Goal: Task Accomplishment & Management: Manage account settings

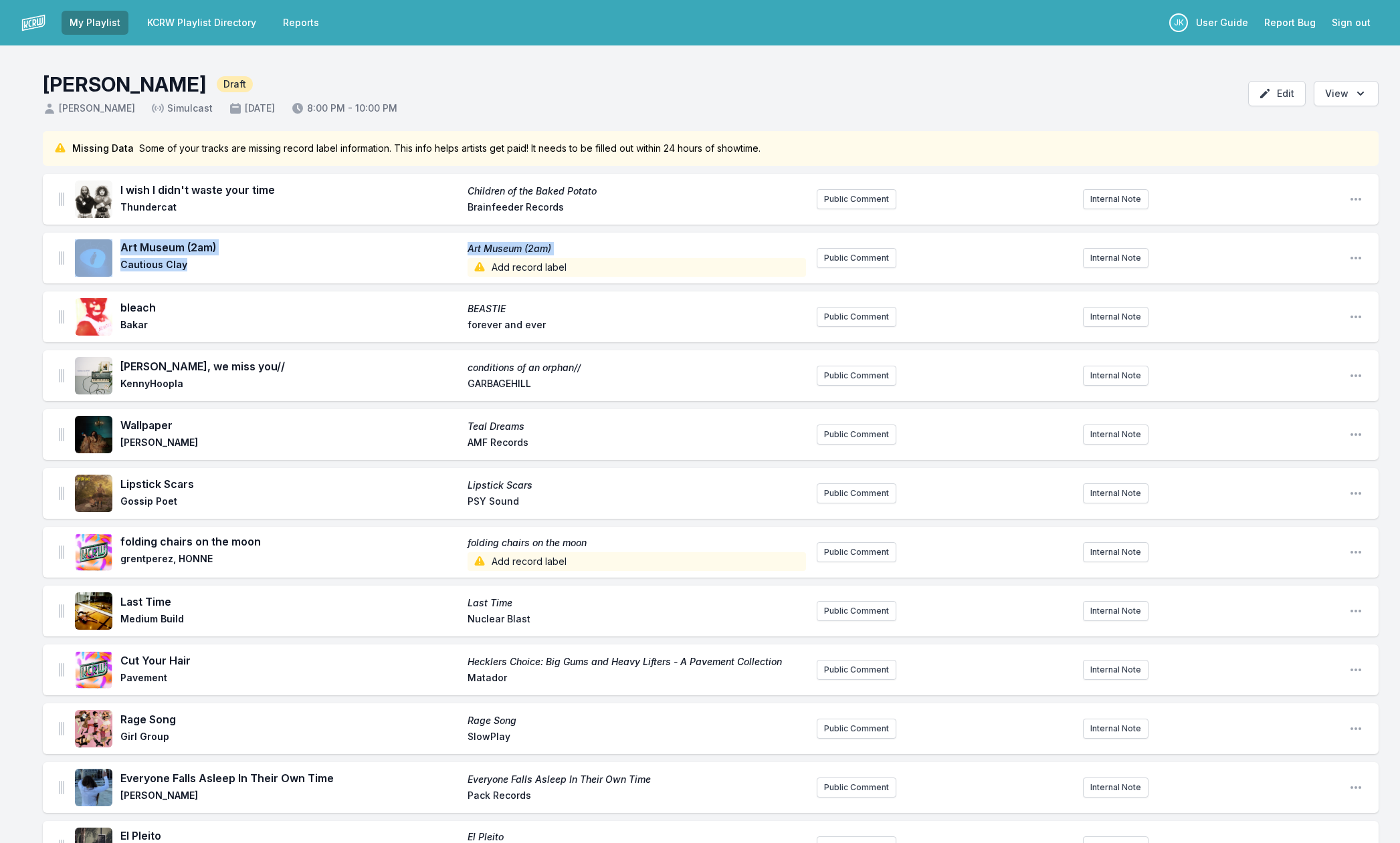
drag, startPoint x: 199, startPoint y: 263, endPoint x: 124, endPoint y: 265, distance: 75.0
click at [113, 263] on div "Art Museum (2am) [GEOGRAPHIC_DATA] (2am) Cautious Clay Add record label" at bounding box center [440, 258] width 731 height 43
click at [205, 275] on div "Art Museum (2am) [GEOGRAPHIC_DATA] (2am) Cautious Clay Add record label" at bounding box center [440, 258] width 731 height 43
drag, startPoint x: 183, startPoint y: 269, endPoint x: 133, endPoint y: 267, distance: 50.0
click at [120, 266] on div "Art Museum (2am) [GEOGRAPHIC_DATA] (2am) Cautious Clay Add record label" at bounding box center [440, 258] width 731 height 43
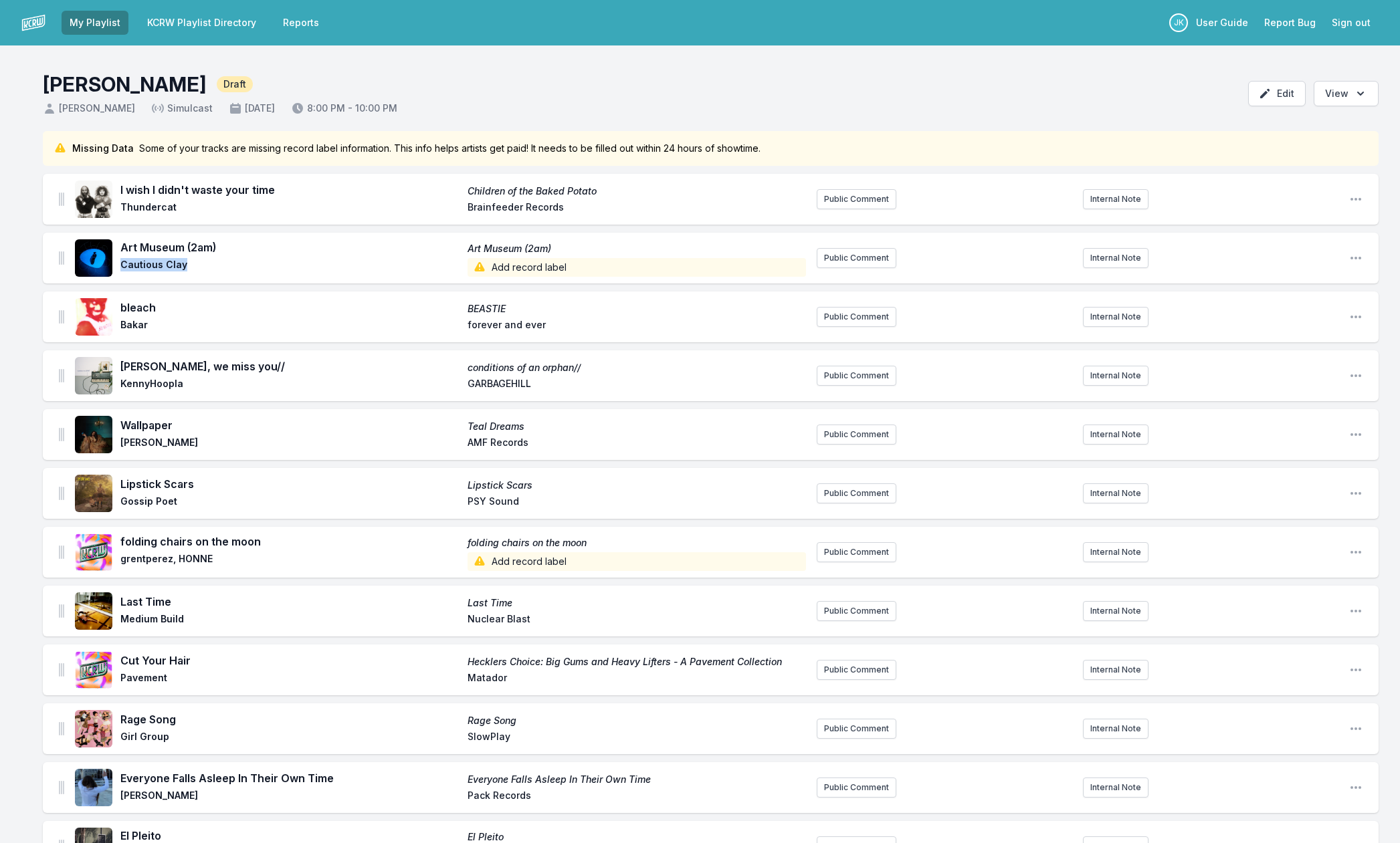
copy span "Cautious Clay"
click at [529, 261] on span "Add record label" at bounding box center [637, 267] width 339 height 19
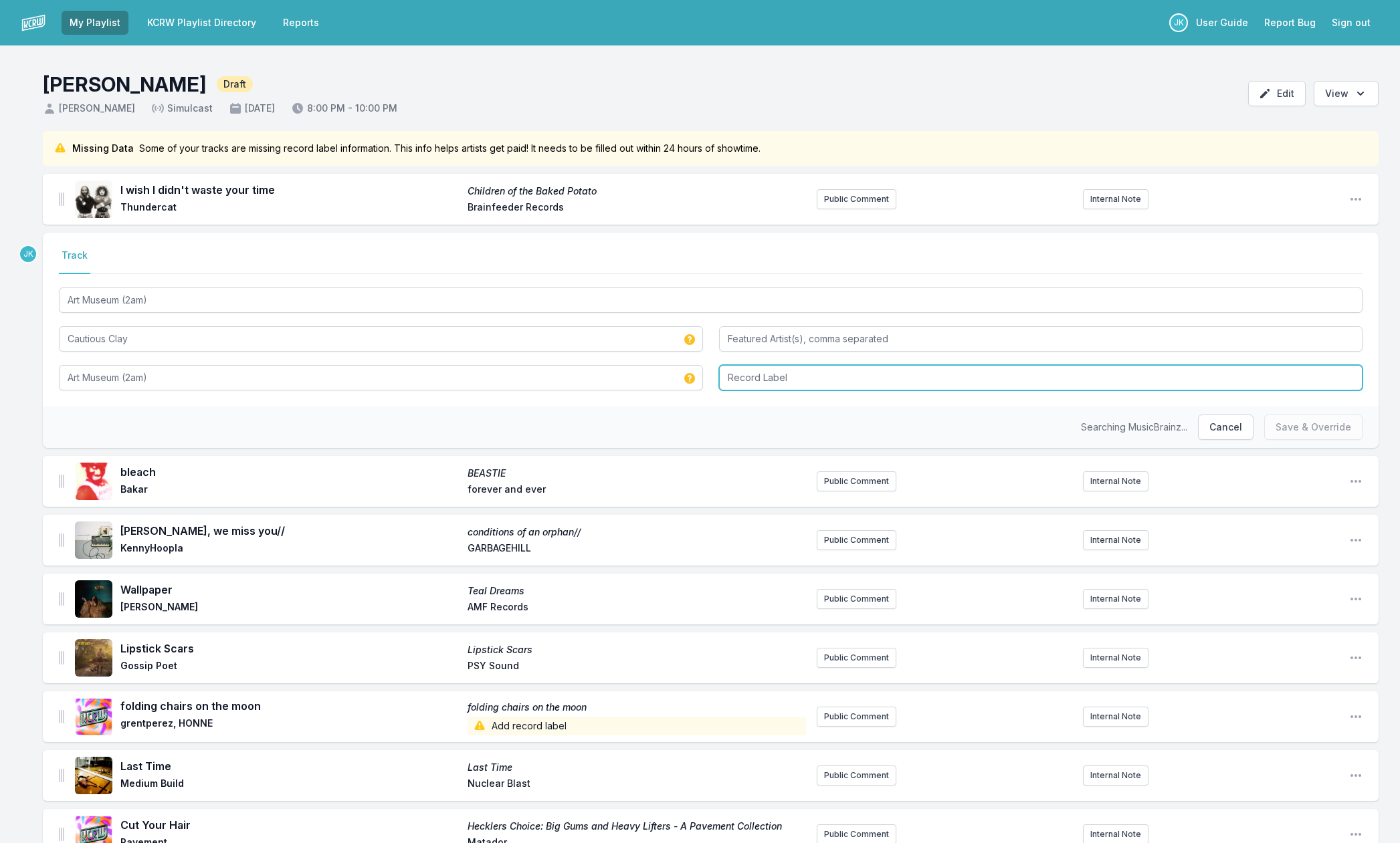
click at [736, 375] on input "Record Label" at bounding box center [1041, 378] width 644 height 25
type input "Fantasy Records"
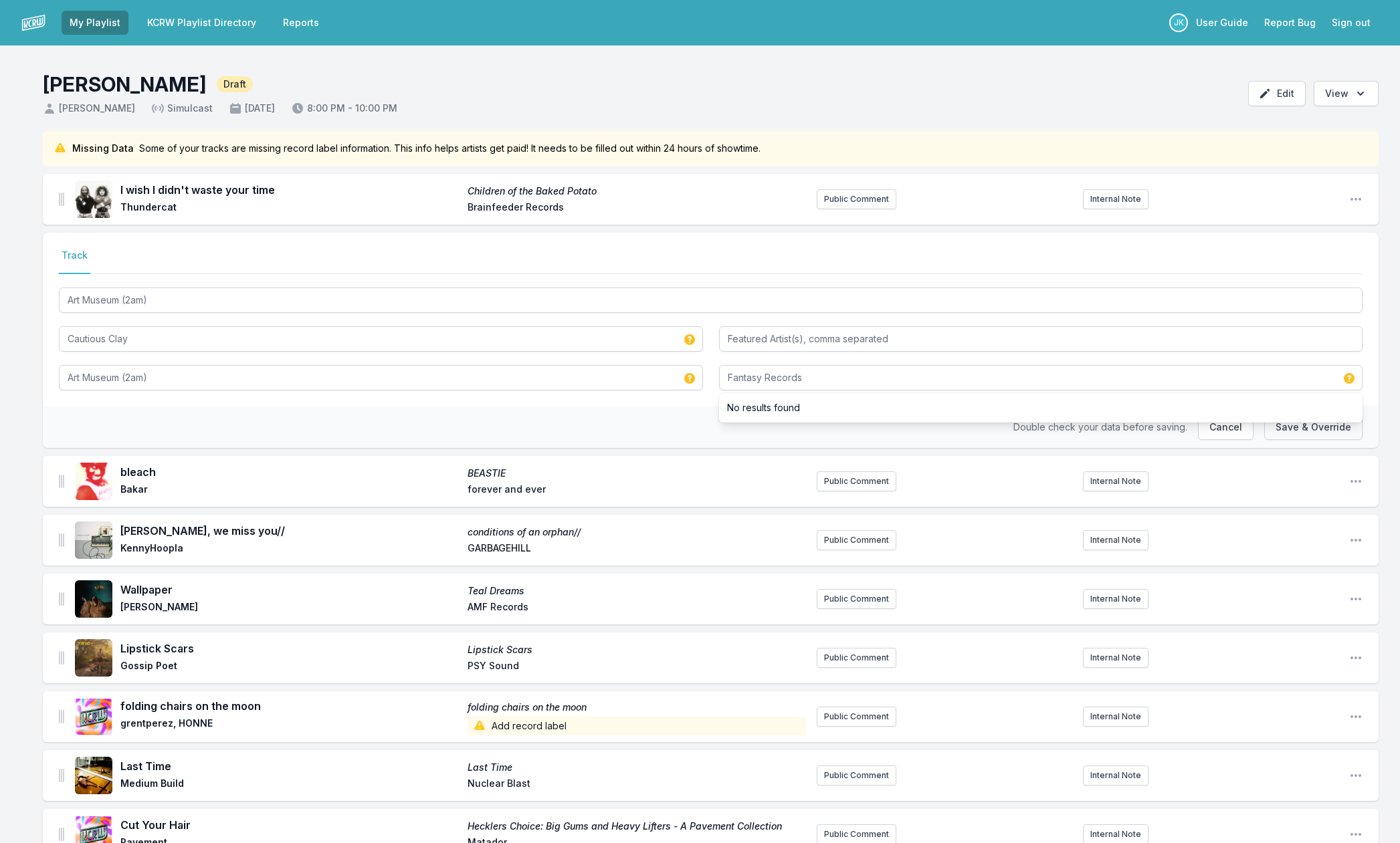
click at [1299, 430] on button "Save & Override" at bounding box center [1313, 427] width 98 height 25
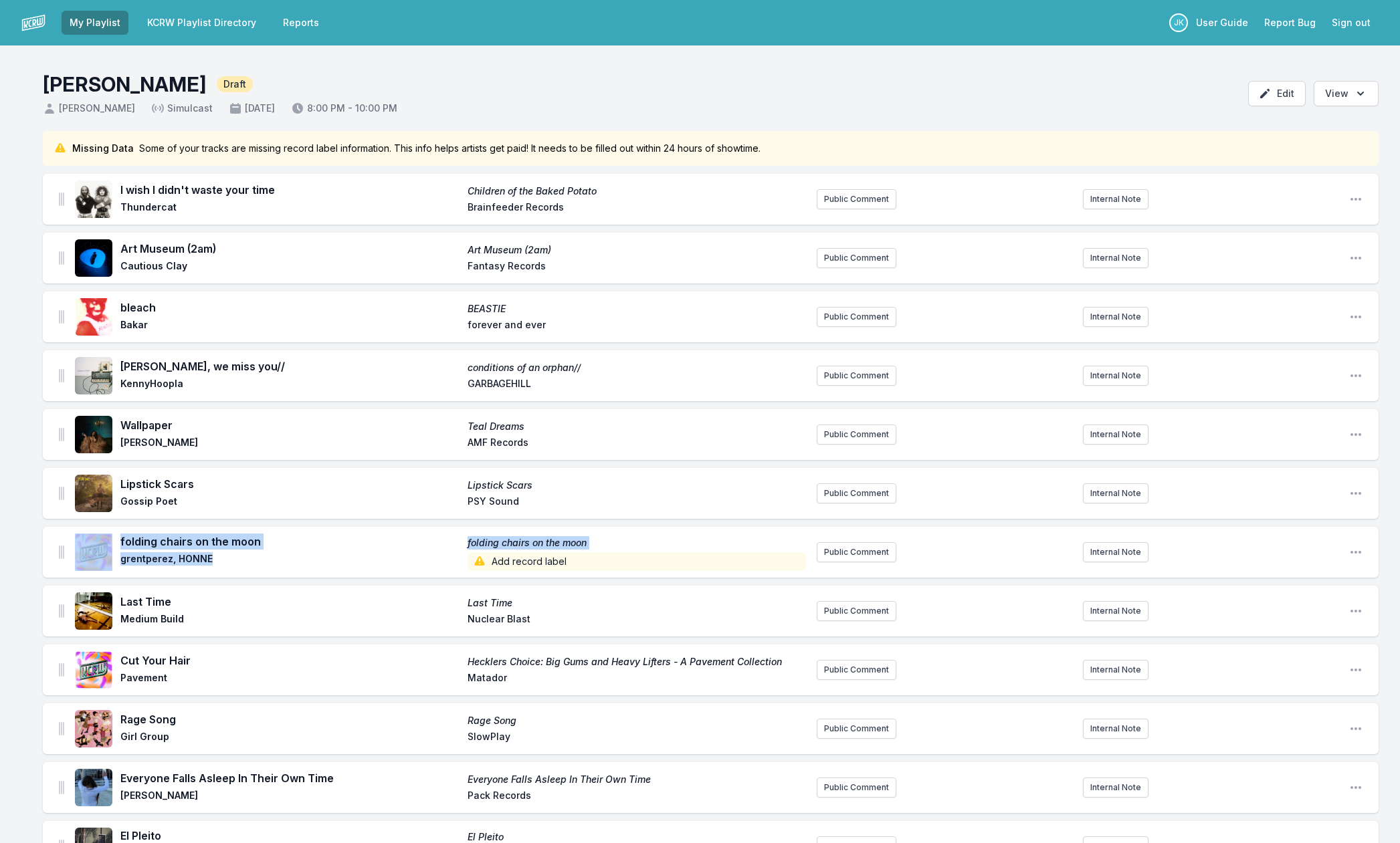
drag, startPoint x: 217, startPoint y: 561, endPoint x: 119, endPoint y: 556, distance: 98.1
click at [119, 556] on div "folding chairs on the moon folding chairs on the moon grentperez, HONNE Add rec…" at bounding box center [440, 552] width 731 height 43
copy span "grentperez, HONNE"
click at [490, 565] on span "Add record label" at bounding box center [637, 561] width 339 height 19
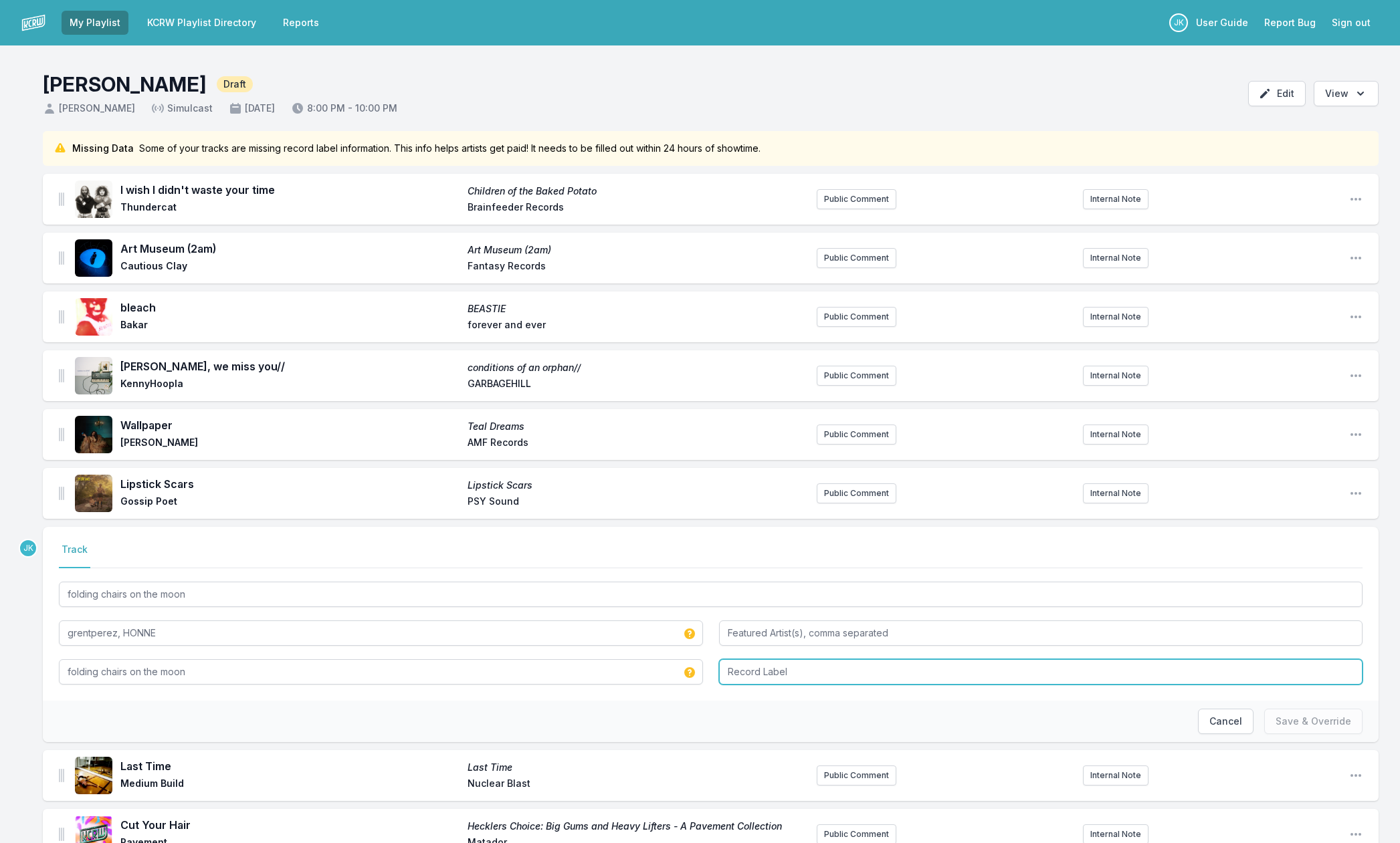
click at [760, 674] on input "Record Label" at bounding box center [1041, 671] width 644 height 25
type input "AWAL Recordings"
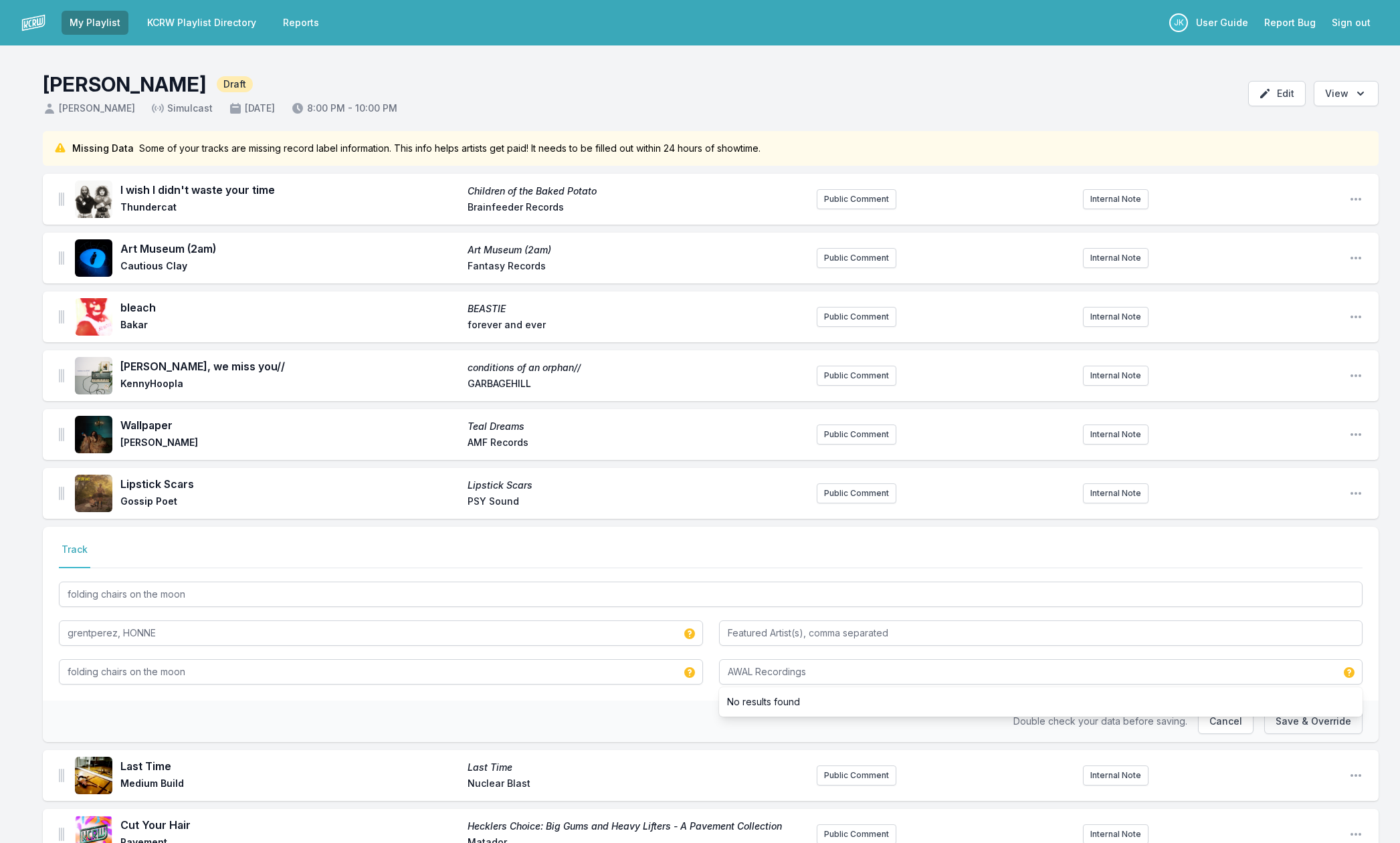
click at [1296, 725] on button "Save & Override" at bounding box center [1313, 721] width 98 height 25
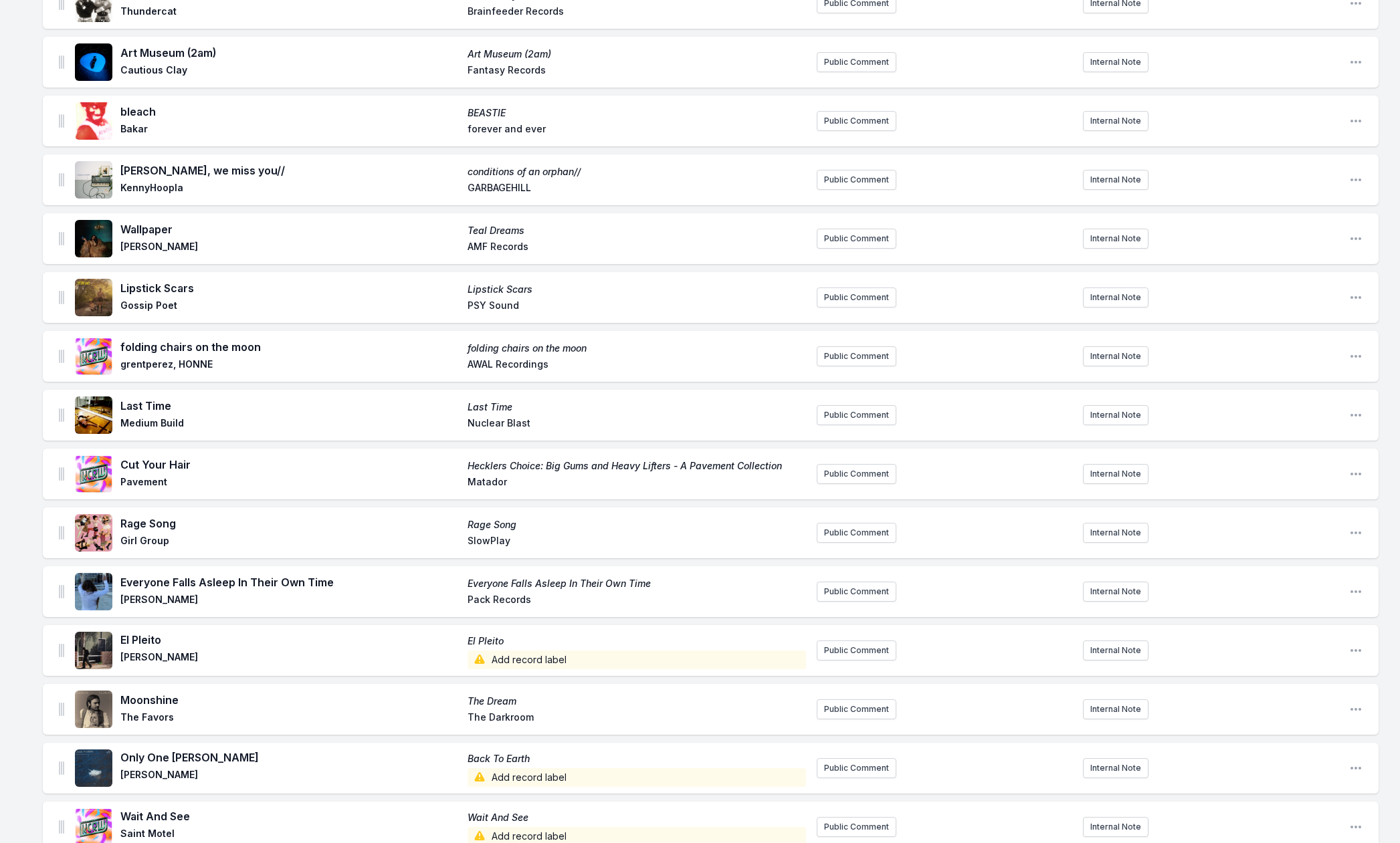
scroll to position [325, 0]
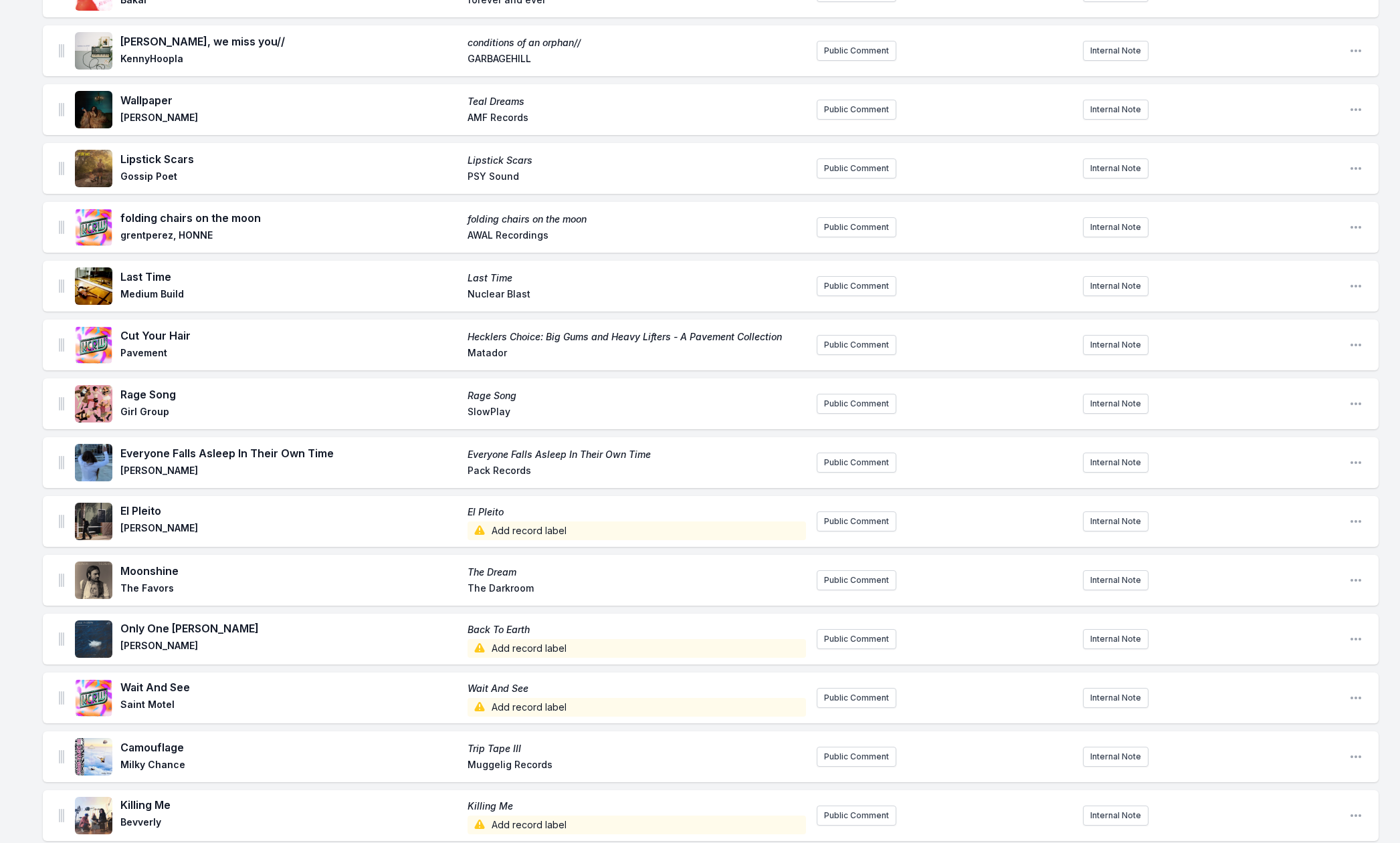
click at [523, 529] on span "Add record label" at bounding box center [637, 531] width 339 height 19
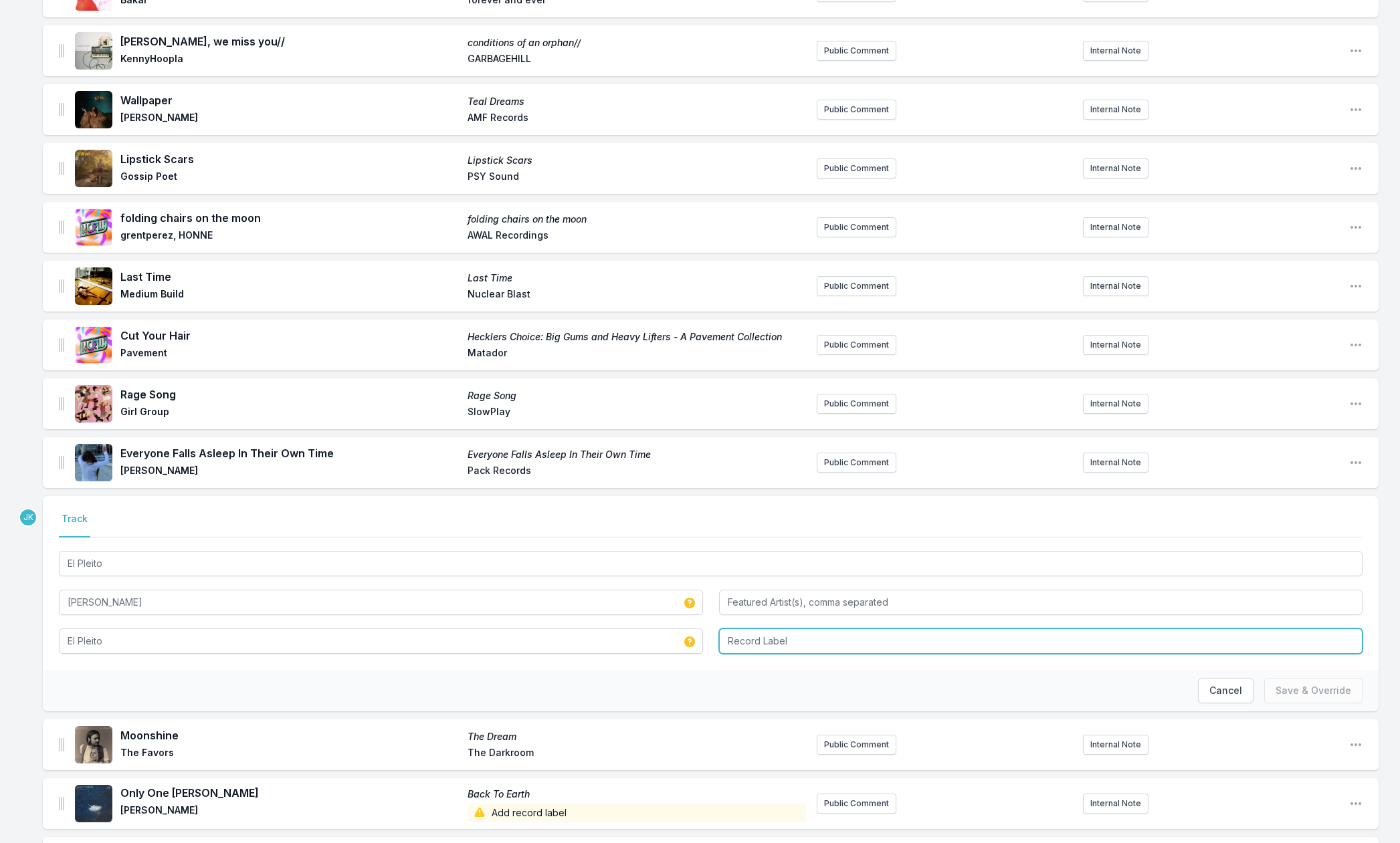
click at [742, 637] on input "Record Label" at bounding box center [1041, 641] width 644 height 25
paste input "Sony Music Entertainment"
type input "Sony Music Entertainment"
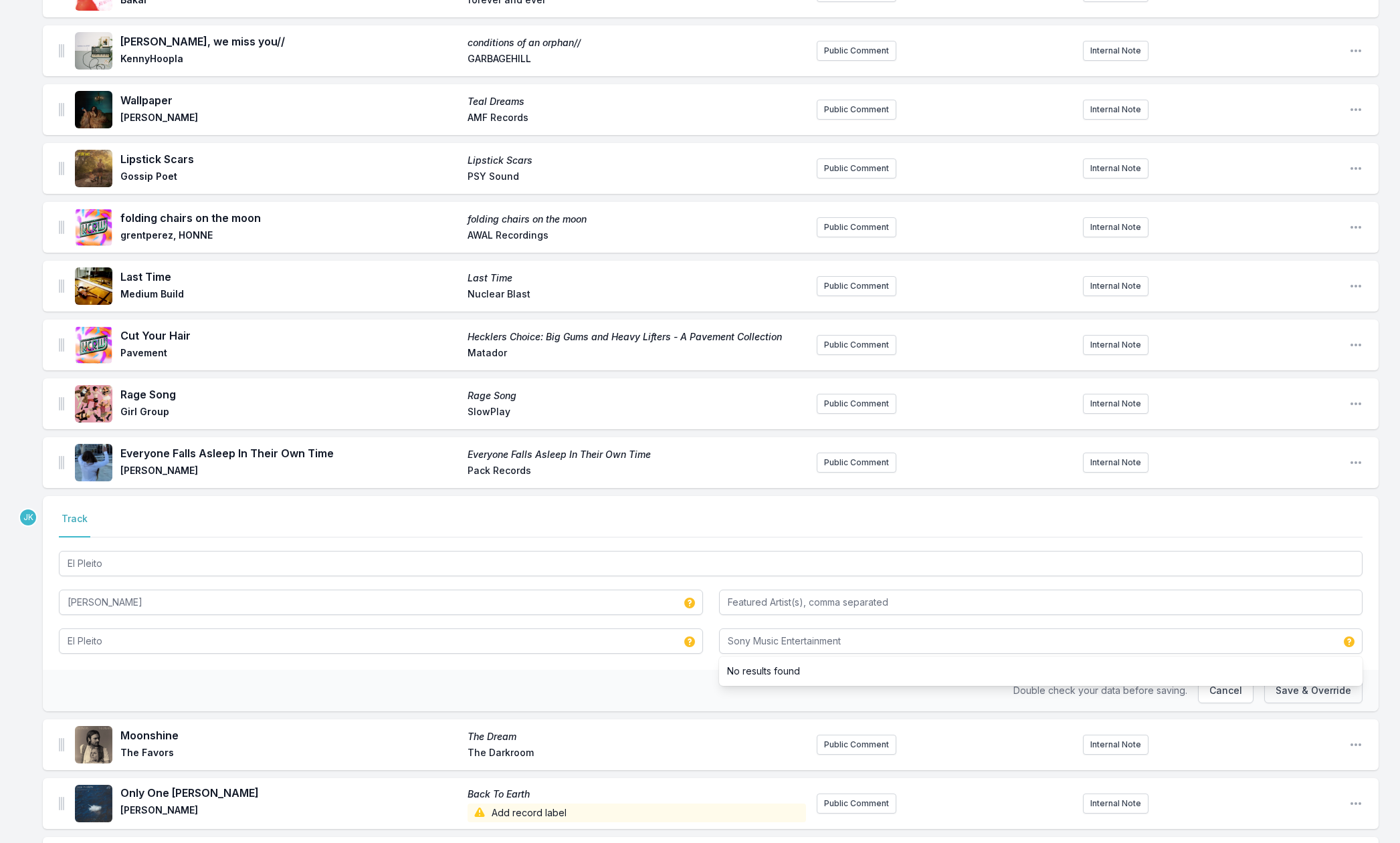
click at [1324, 696] on button "Save & Override" at bounding box center [1313, 690] width 98 height 25
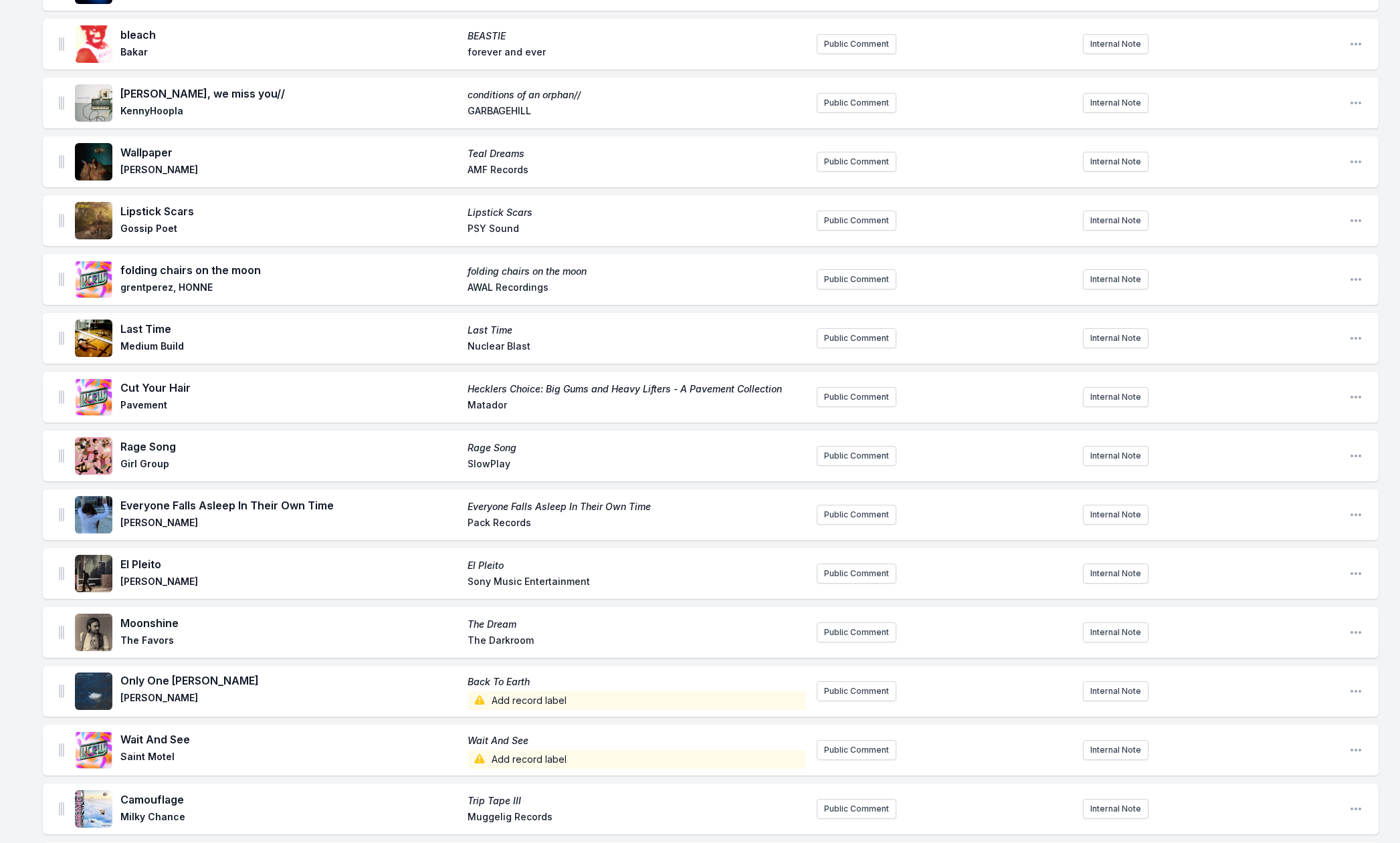
scroll to position [388, 0]
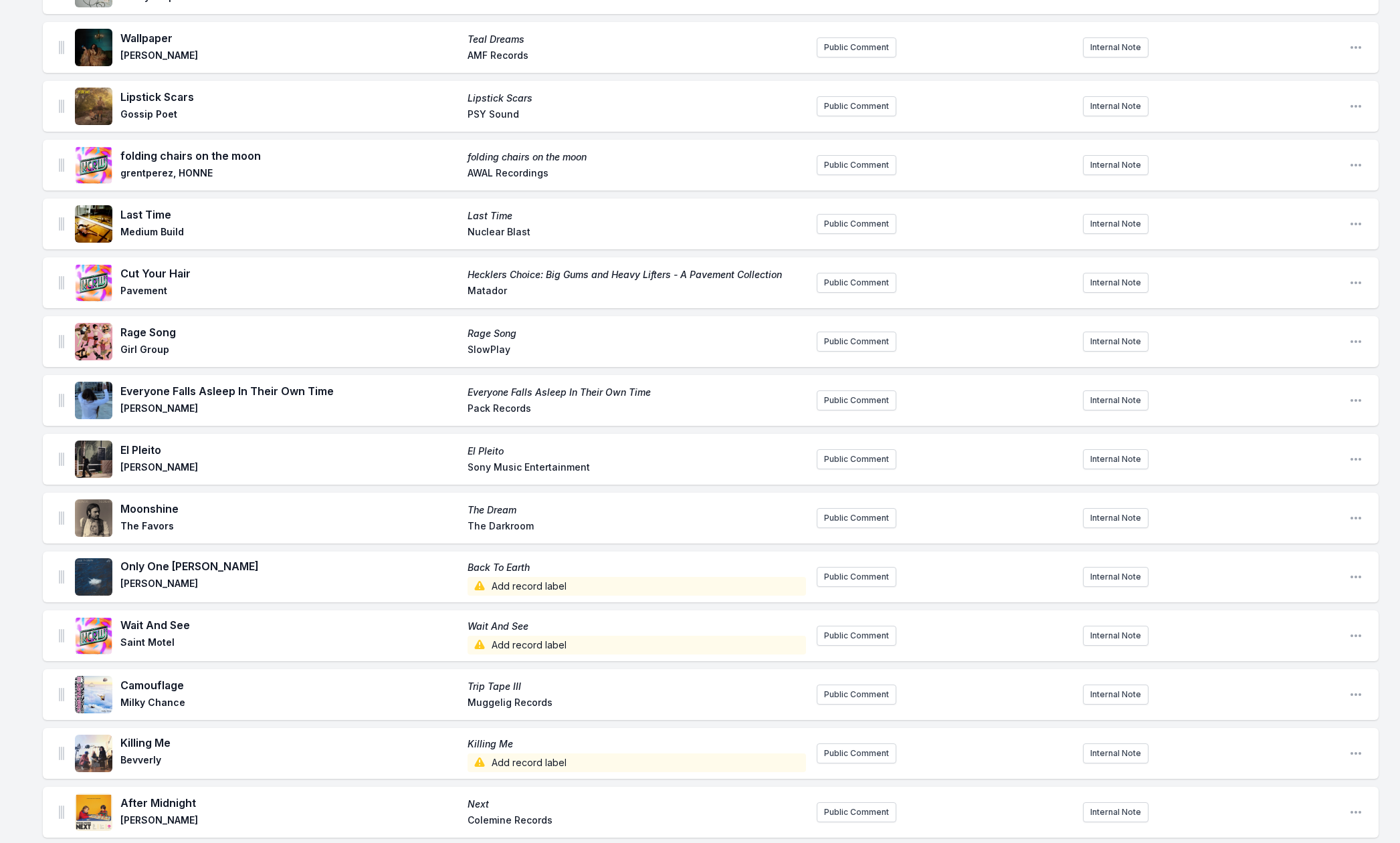
click at [513, 584] on span "Add record label" at bounding box center [637, 587] width 339 height 19
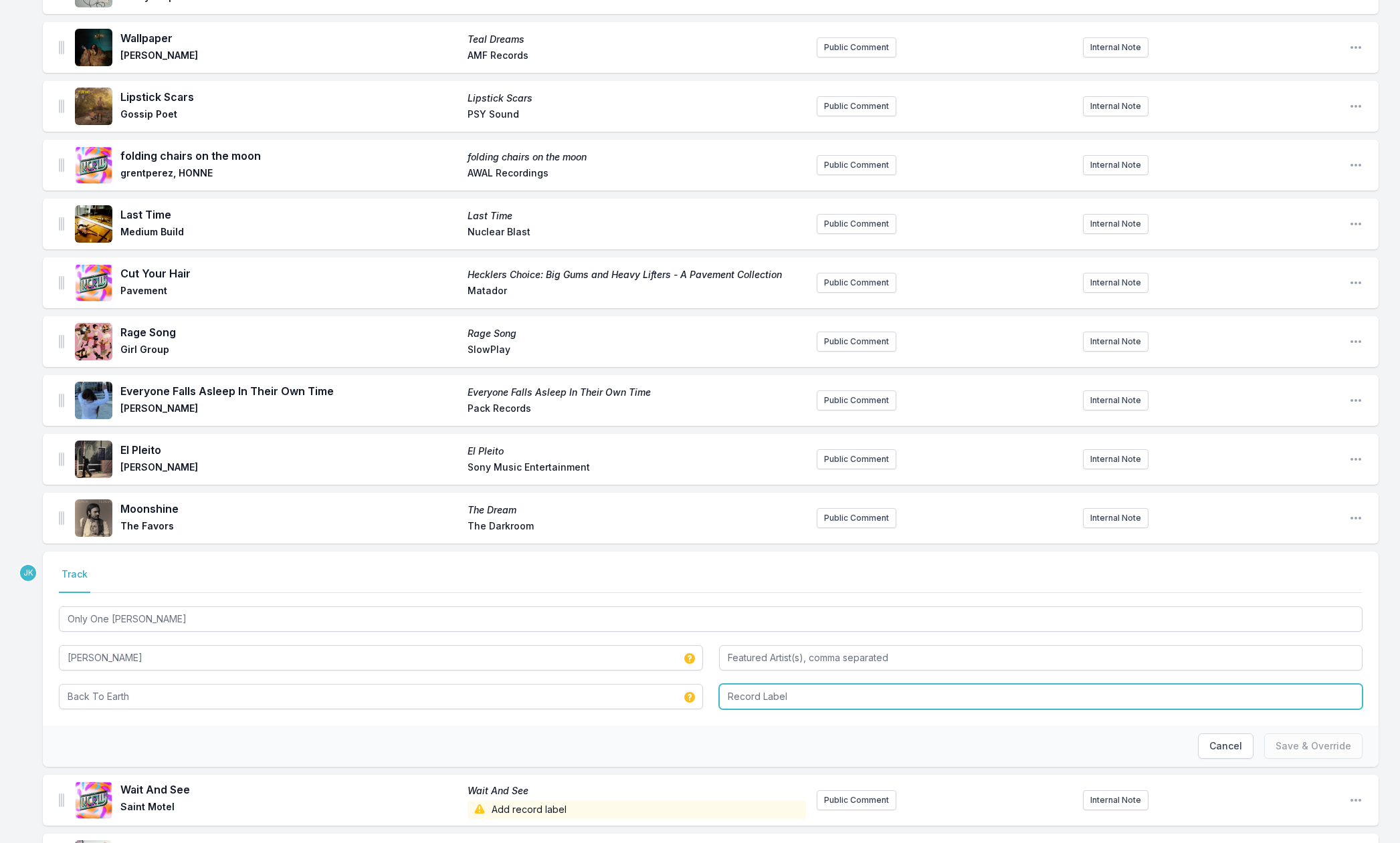
click at [761, 699] on input "Record Label" at bounding box center [1041, 697] width 644 height 25
type input "AWAL Recordings"
drag, startPoint x: 1283, startPoint y: 745, endPoint x: 1260, endPoint y: 734, distance: 25.5
click at [1283, 745] on button "Save & Override" at bounding box center [1313, 746] width 98 height 25
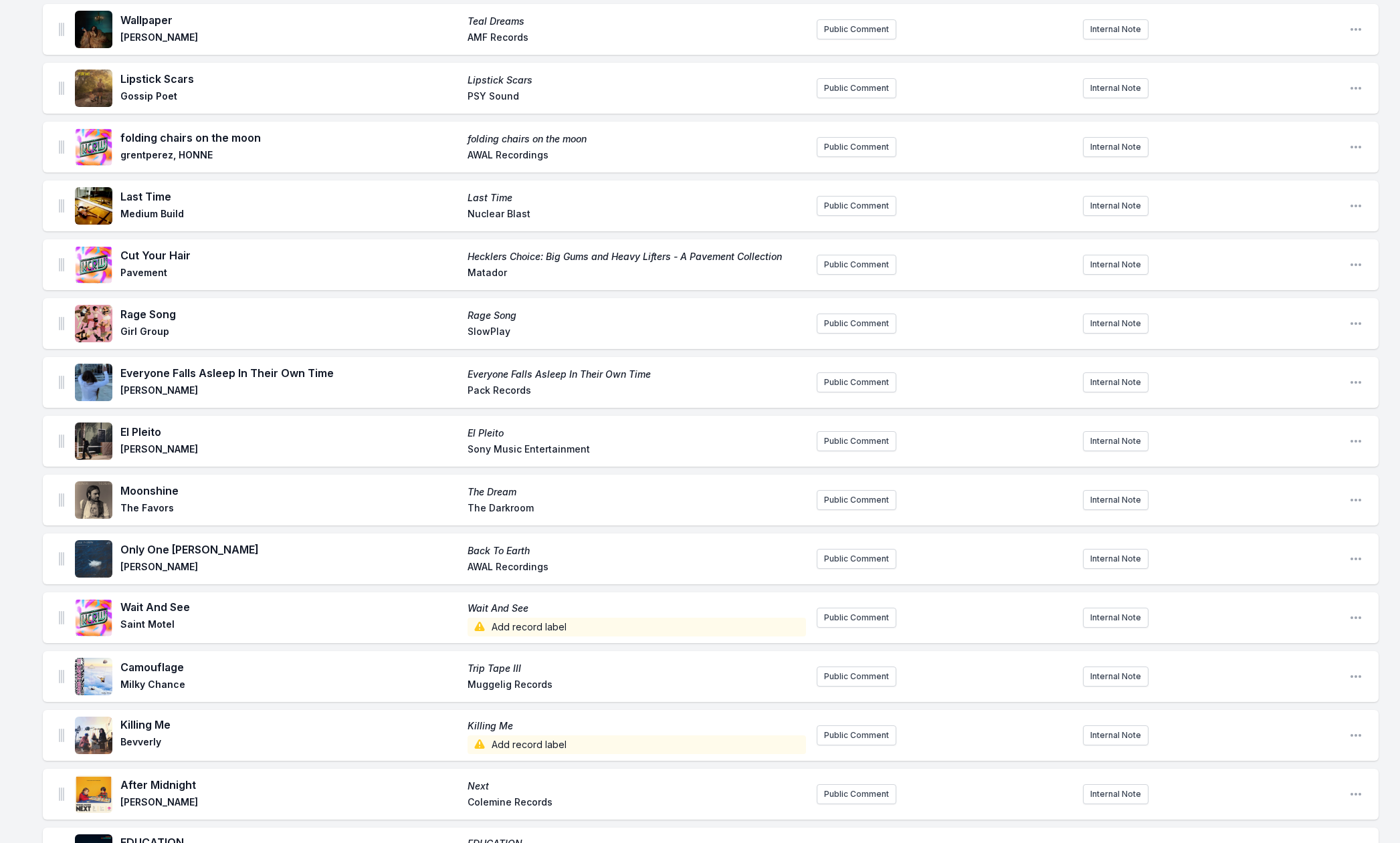
scroll to position [445, 0]
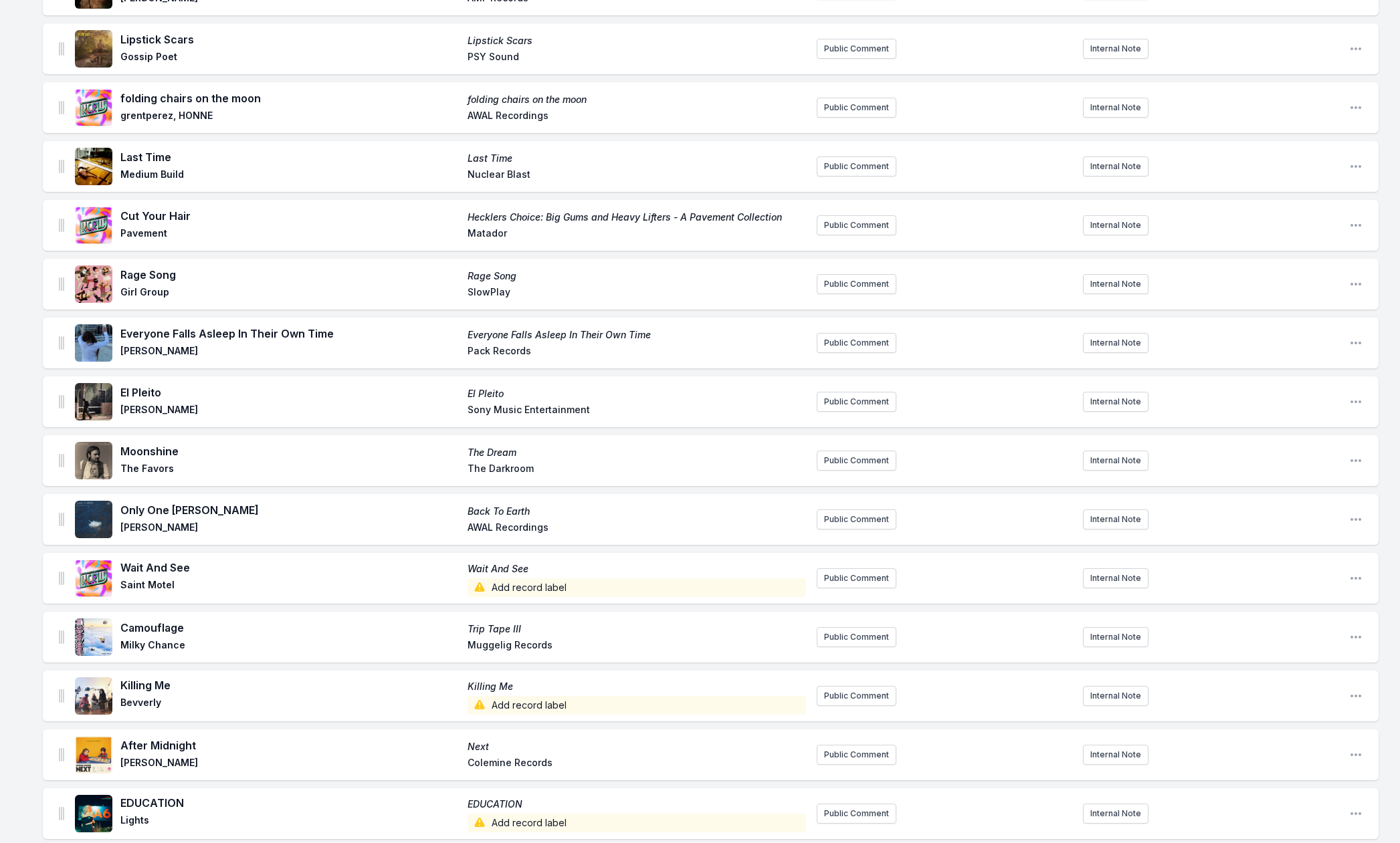
click at [513, 588] on span "Add record label" at bounding box center [637, 587] width 339 height 19
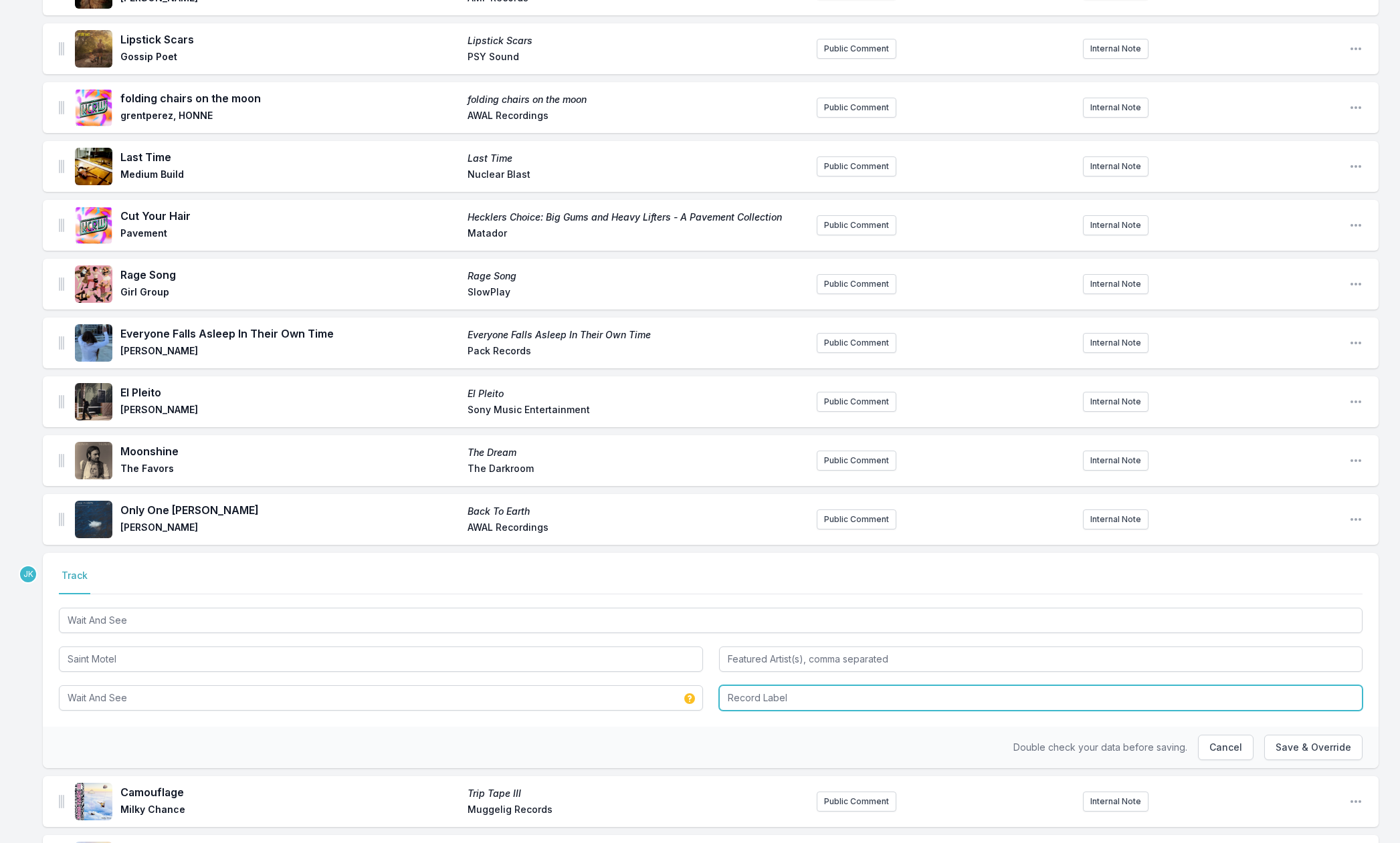
click at [745, 693] on input "Record Label" at bounding box center [1041, 698] width 644 height 25
paste input "OnThe Records"
type input "OnThe Records"
drag, startPoint x: 1308, startPoint y: 750, endPoint x: 1206, endPoint y: 706, distance: 111.1
click at [1308, 749] on button "Save & Override" at bounding box center [1313, 747] width 98 height 25
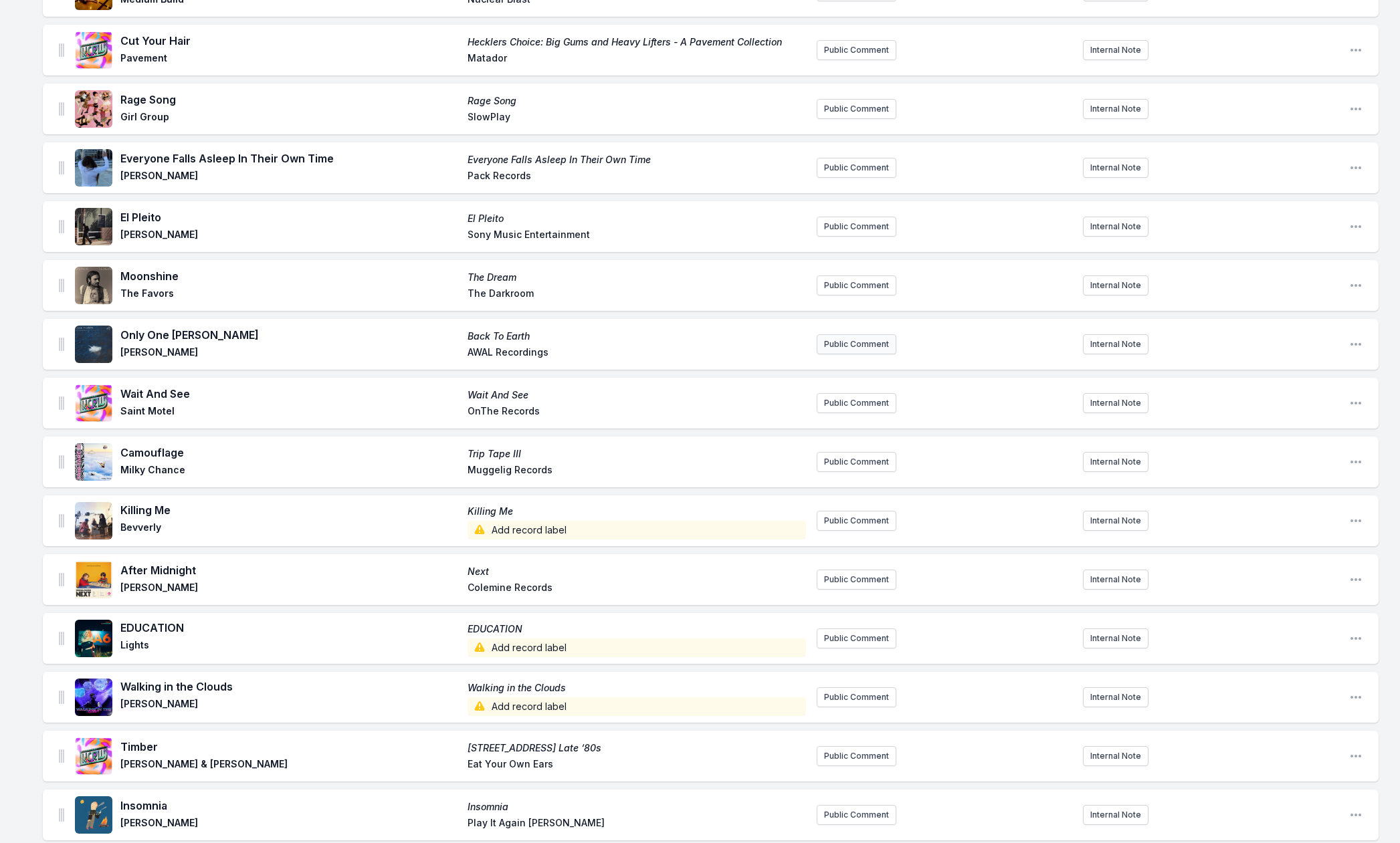
scroll to position [730, 0]
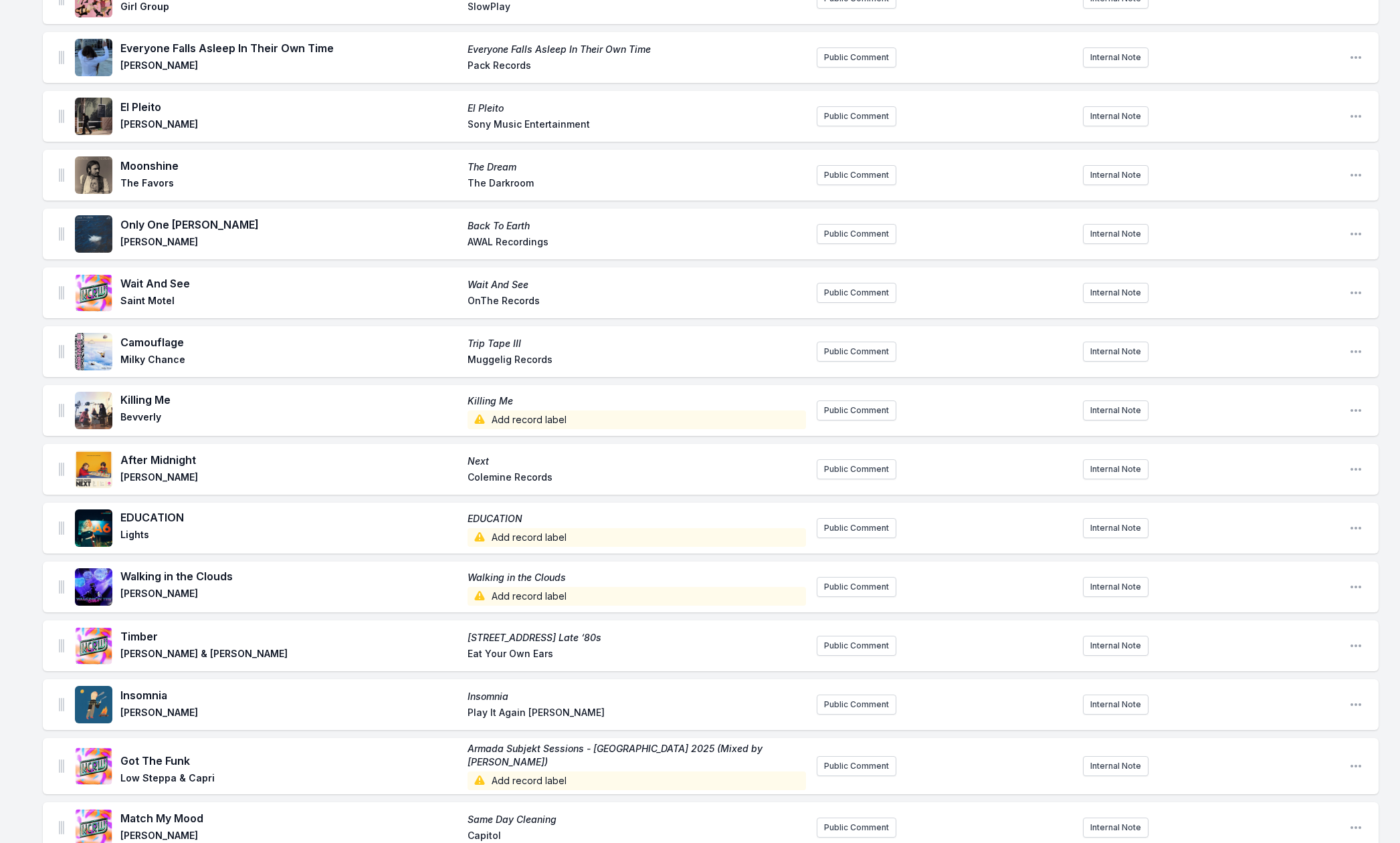
click at [527, 425] on span "Add record label" at bounding box center [637, 420] width 339 height 19
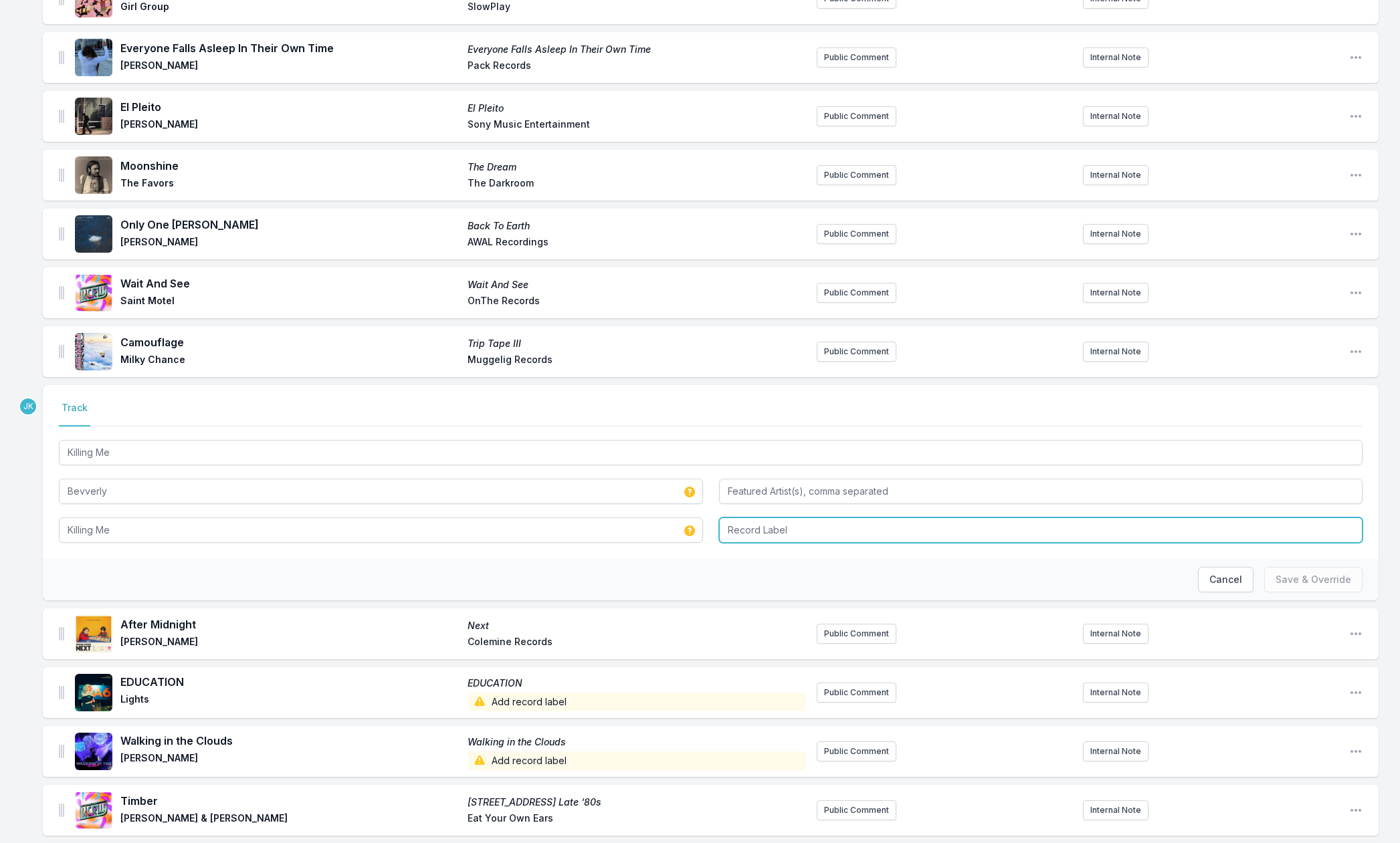
click at [740, 529] on input "Record Label" at bounding box center [1041, 530] width 644 height 25
paste input "Tone Tree Music / Bevverly"
type input "Tone Tree Music / Bevverly"
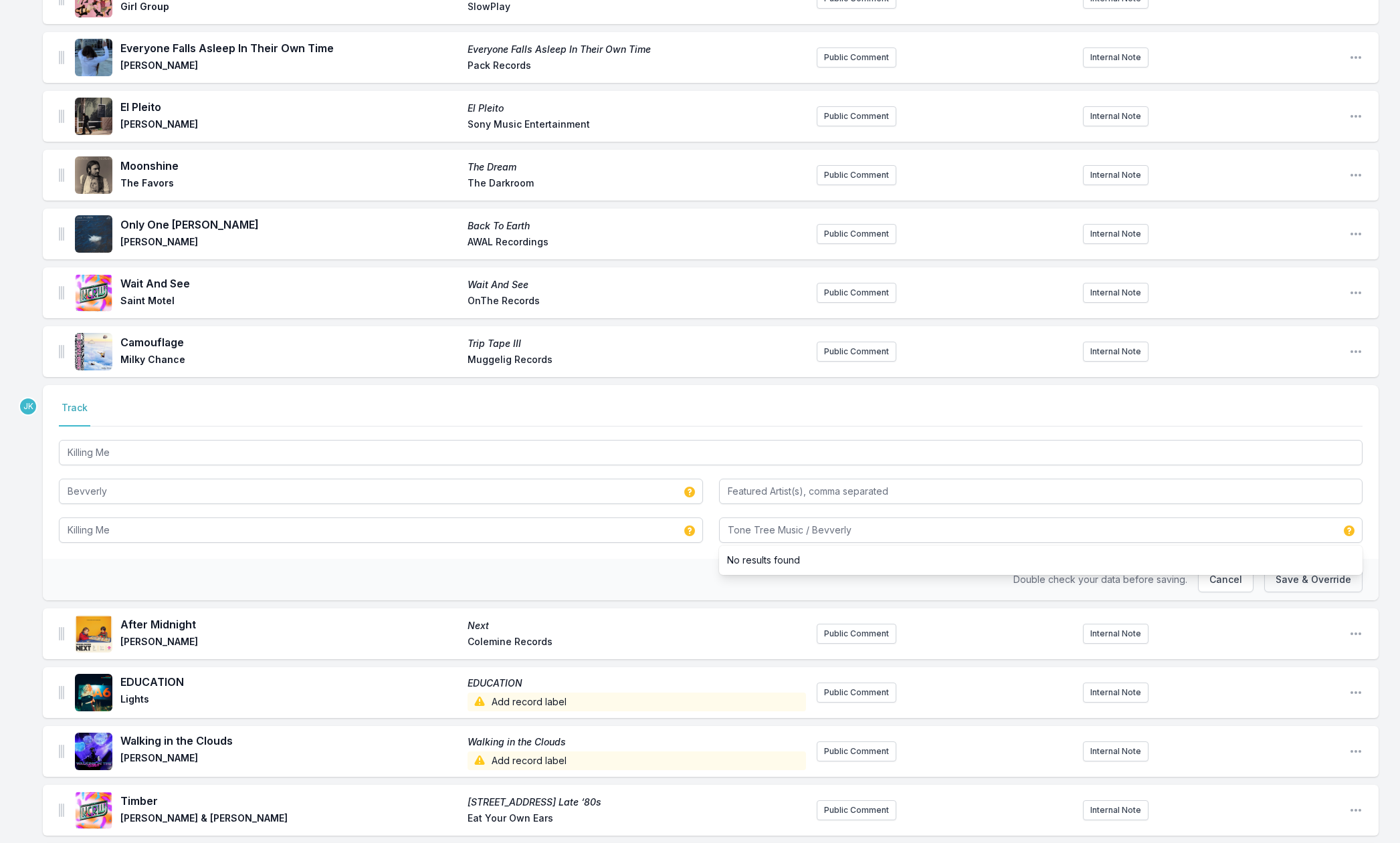
click at [1305, 579] on button "Save & Override" at bounding box center [1313, 579] width 98 height 25
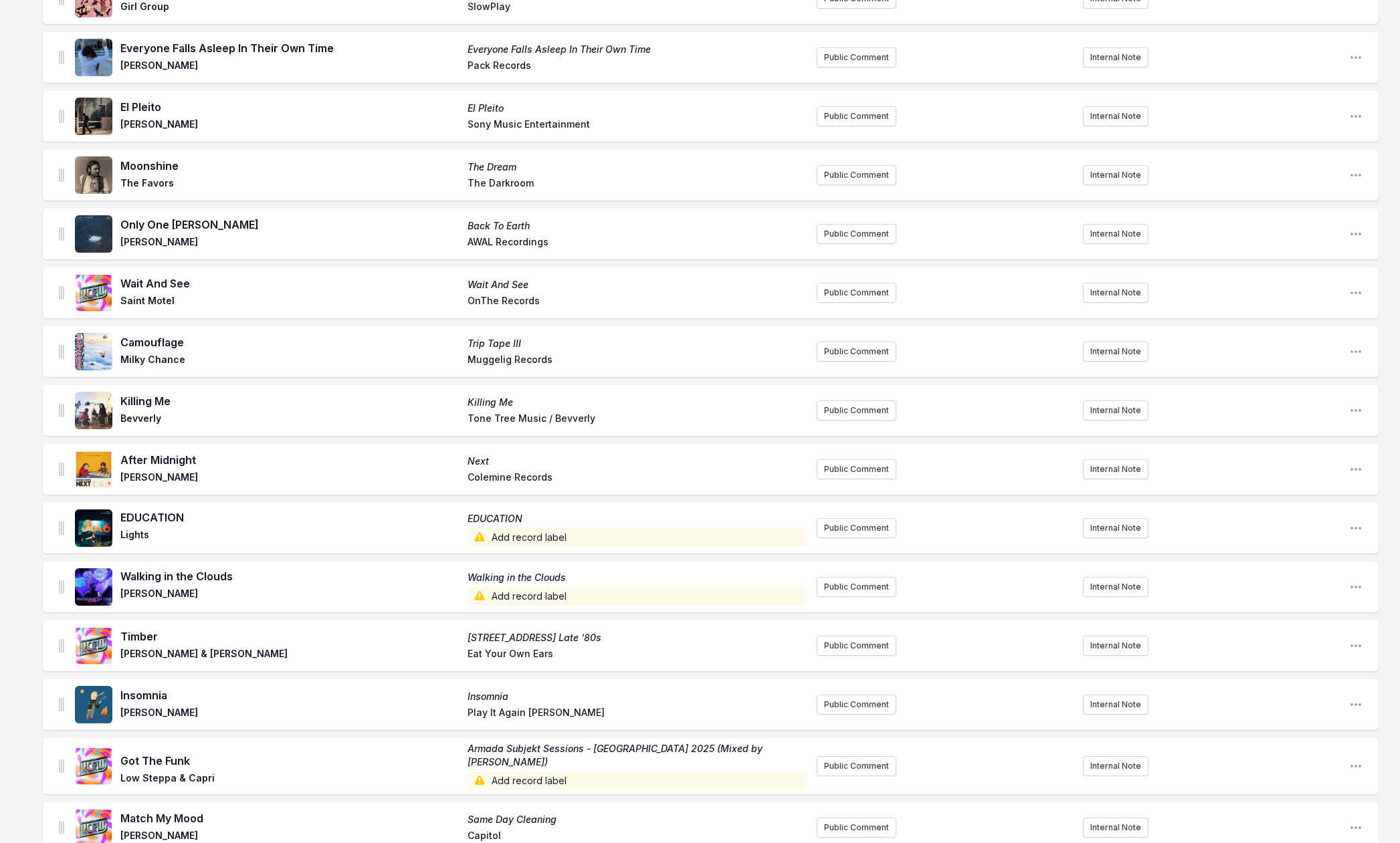
click at [507, 536] on span "Add record label" at bounding box center [637, 538] width 339 height 19
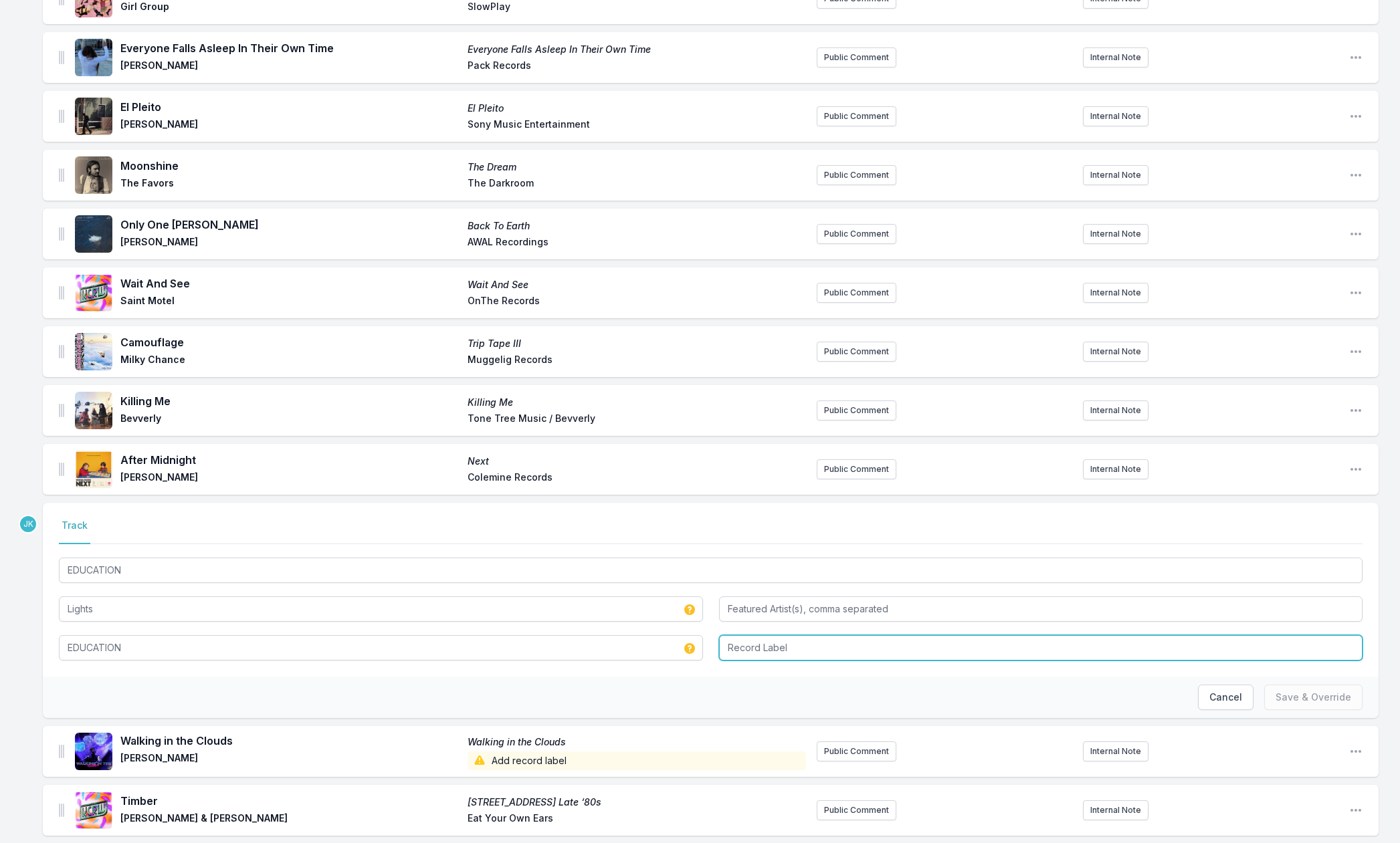
click at [735, 642] on input "Record Label" at bounding box center [1041, 648] width 644 height 25
paste input "Lights Music Inc."
type input "Lights Music Inc."
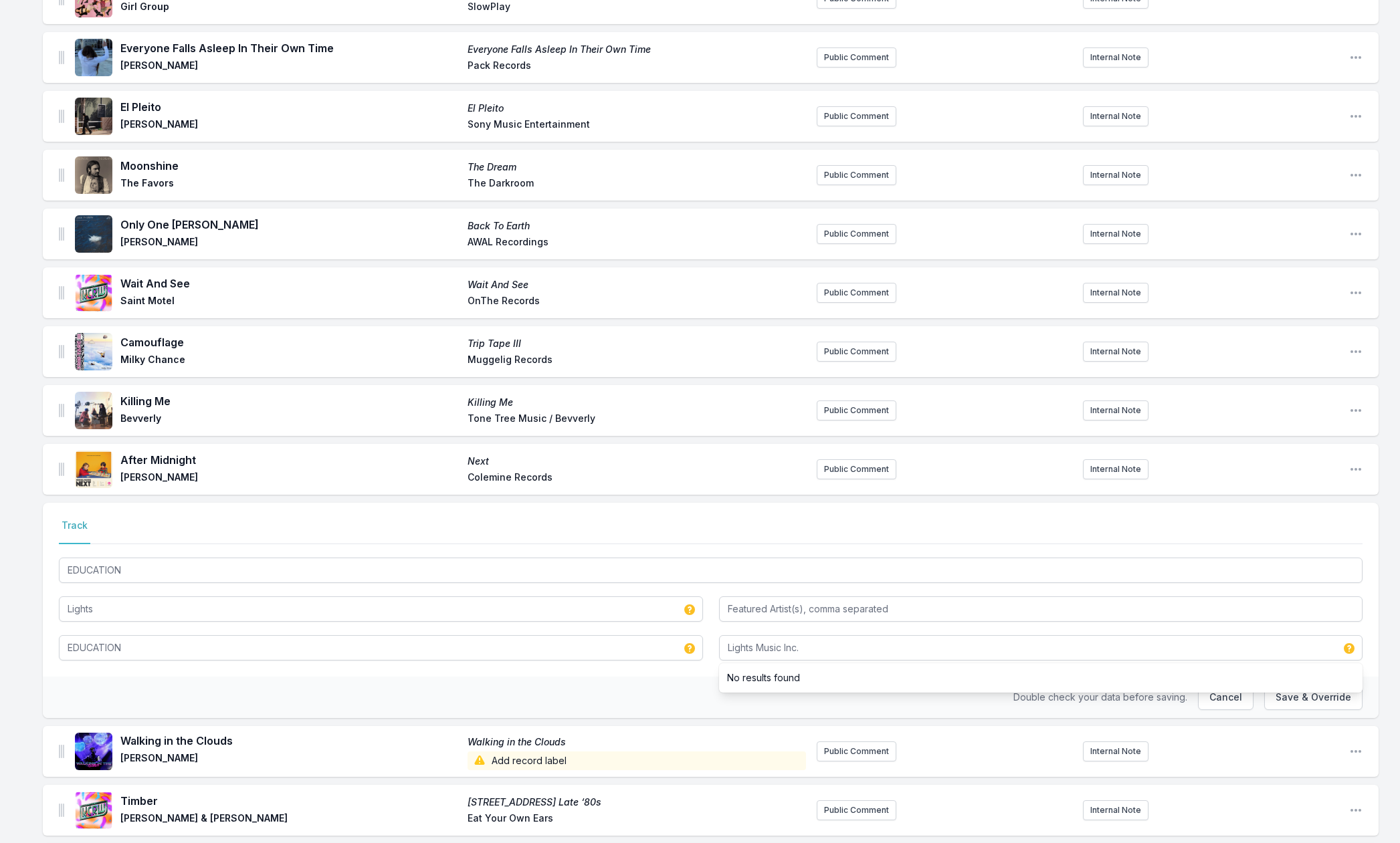
drag, startPoint x: 1293, startPoint y: 702, endPoint x: 977, endPoint y: 621, distance: 326.2
click at [1293, 699] on button "Save & Override" at bounding box center [1313, 697] width 98 height 25
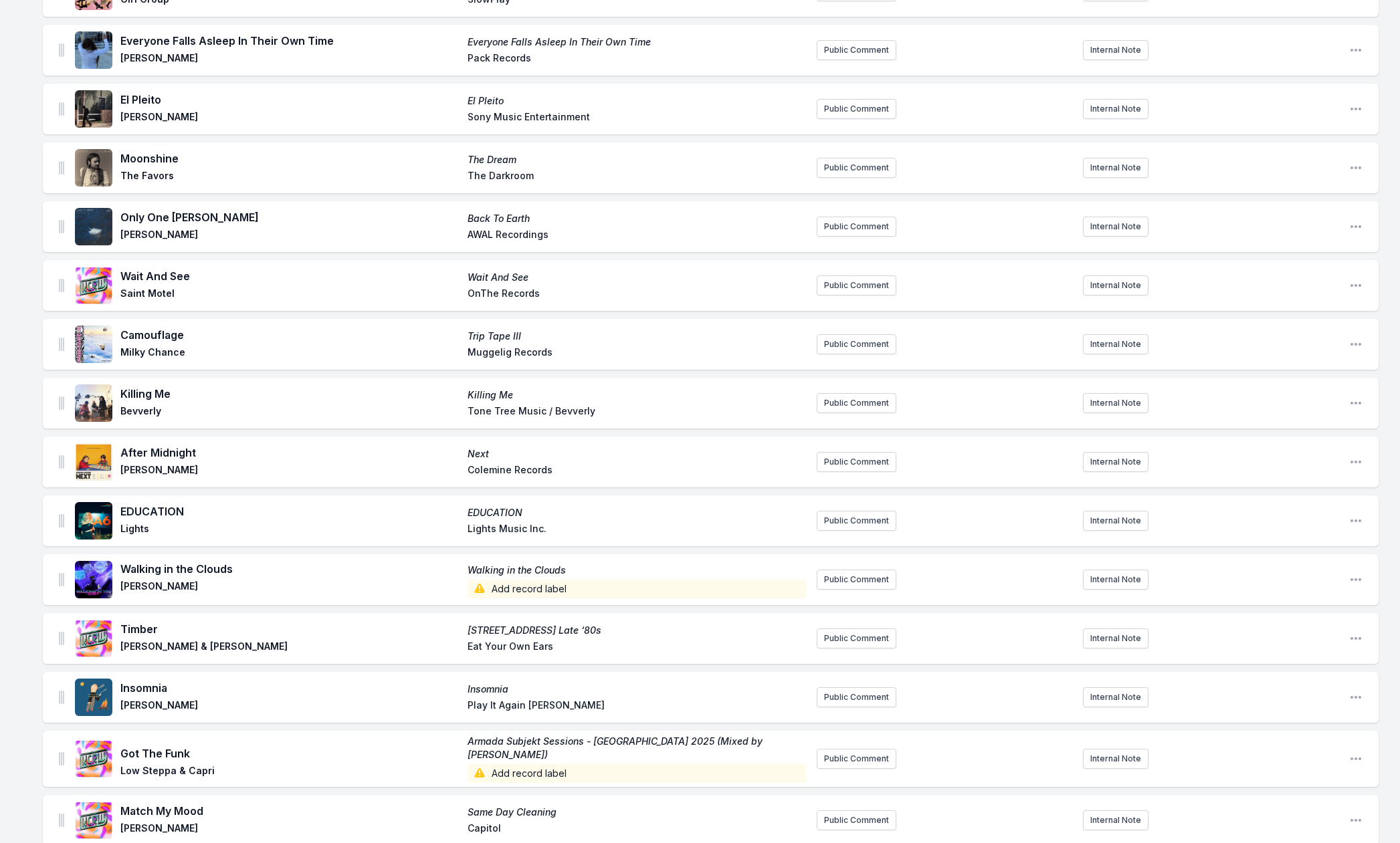
scroll to position [807, 0]
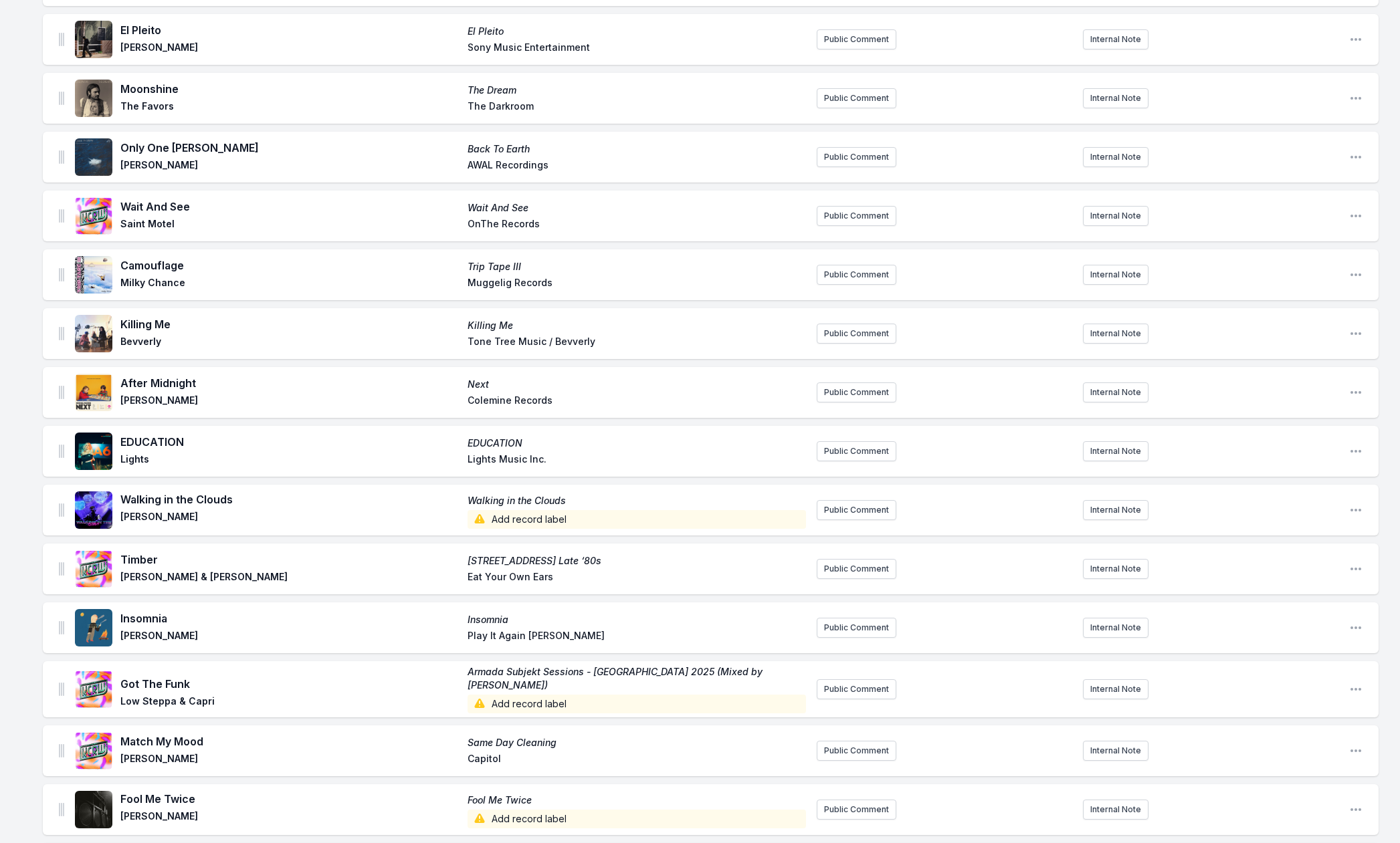
click at [555, 518] on span "Add record label" at bounding box center [637, 520] width 339 height 19
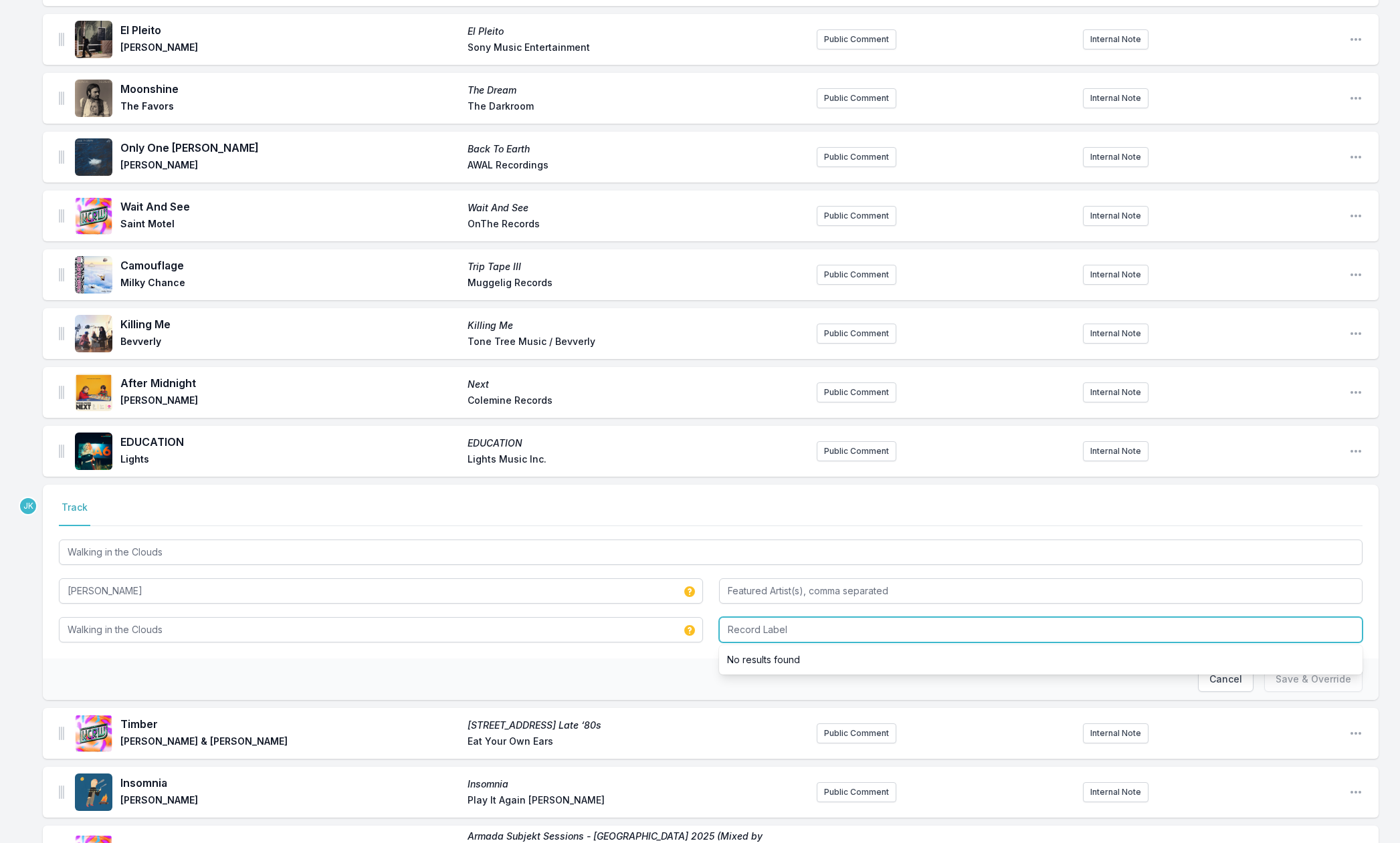
click at [744, 626] on input "Record Label" at bounding box center [1041, 629] width 644 height 25
paste input "[PERSON_NAME]"
type input "[PERSON_NAME]"
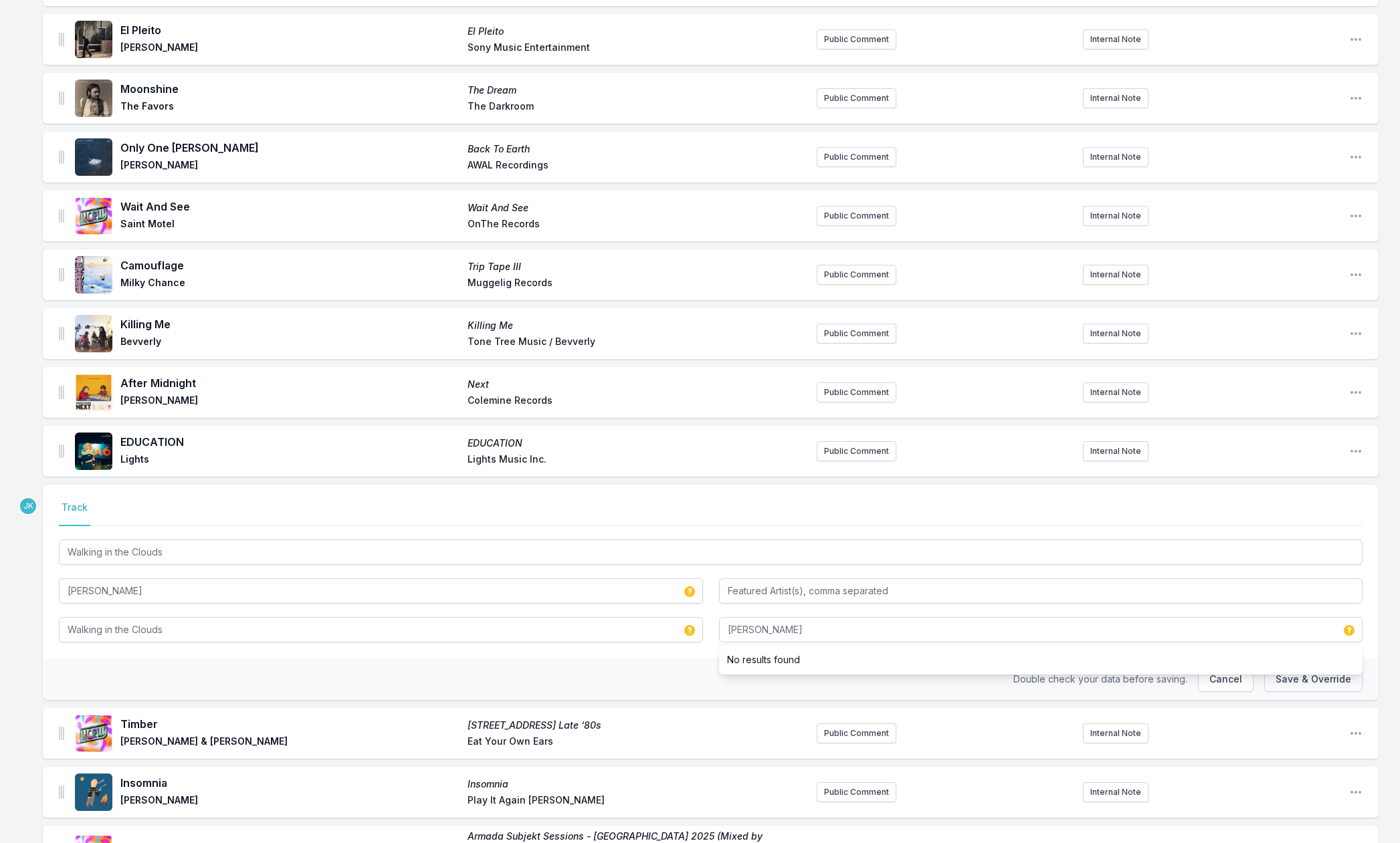
click at [1295, 675] on button "Save & Override" at bounding box center [1313, 679] width 98 height 25
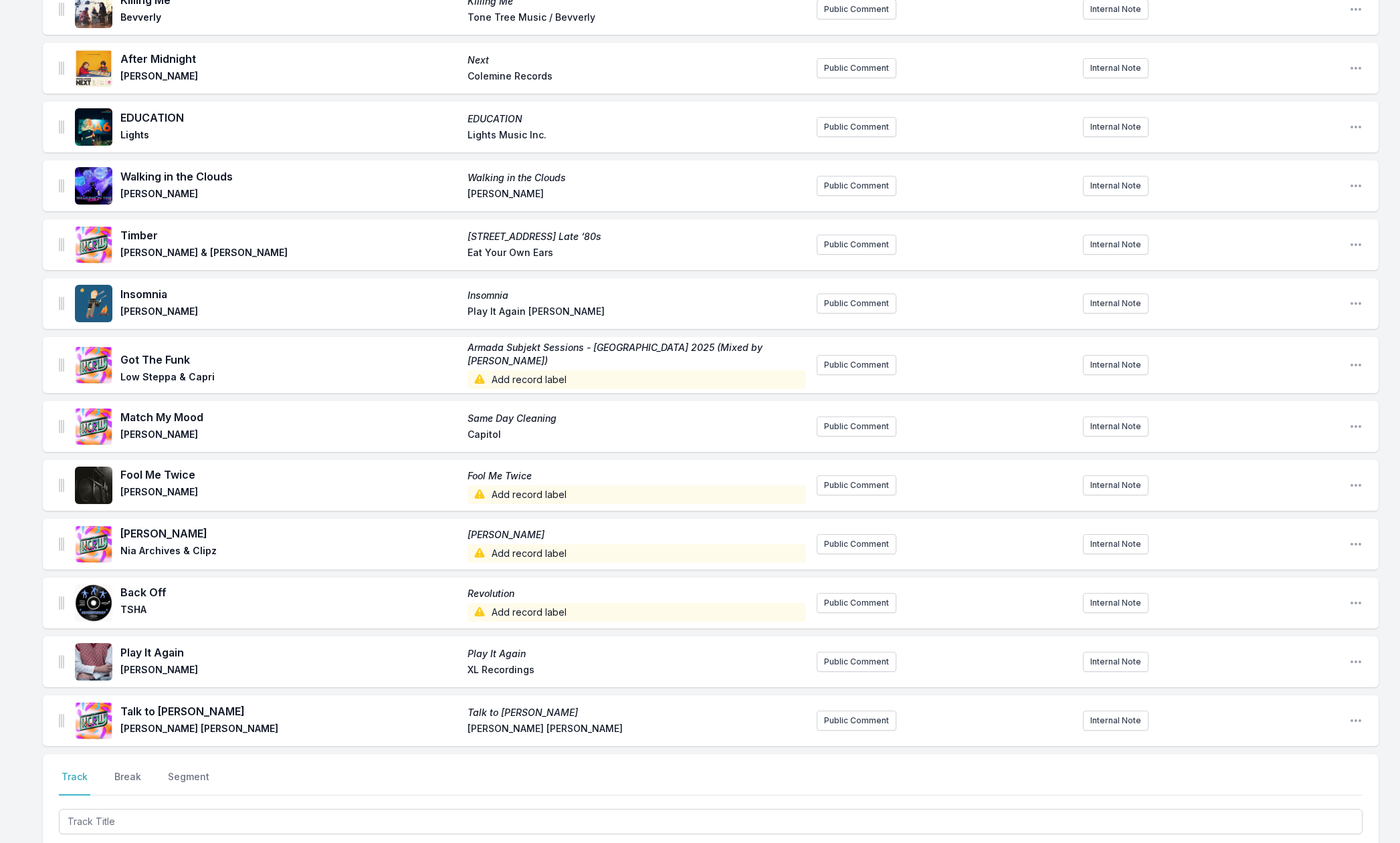
scroll to position [1265, 0]
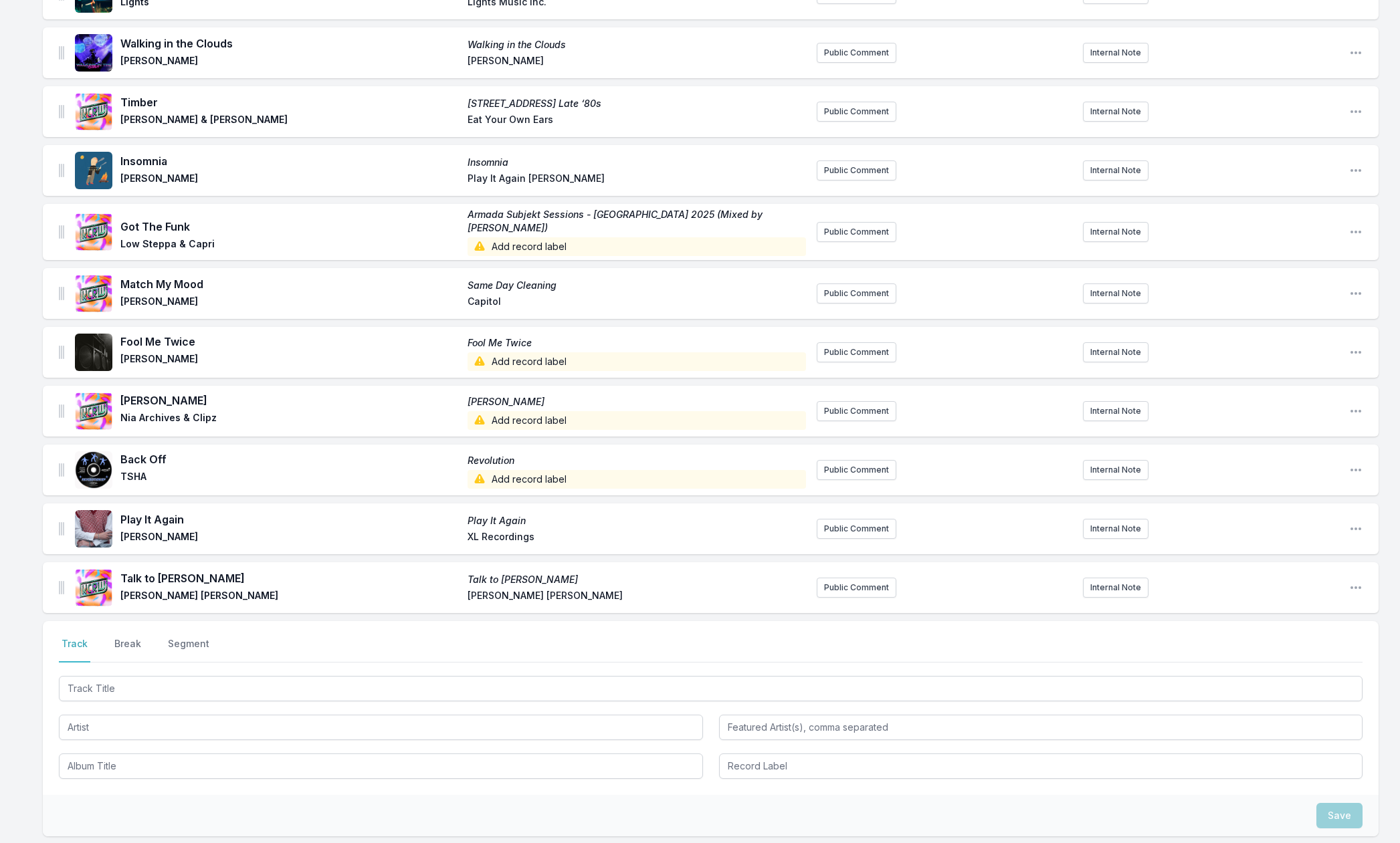
click at [536, 240] on span "Add record label" at bounding box center [637, 246] width 339 height 19
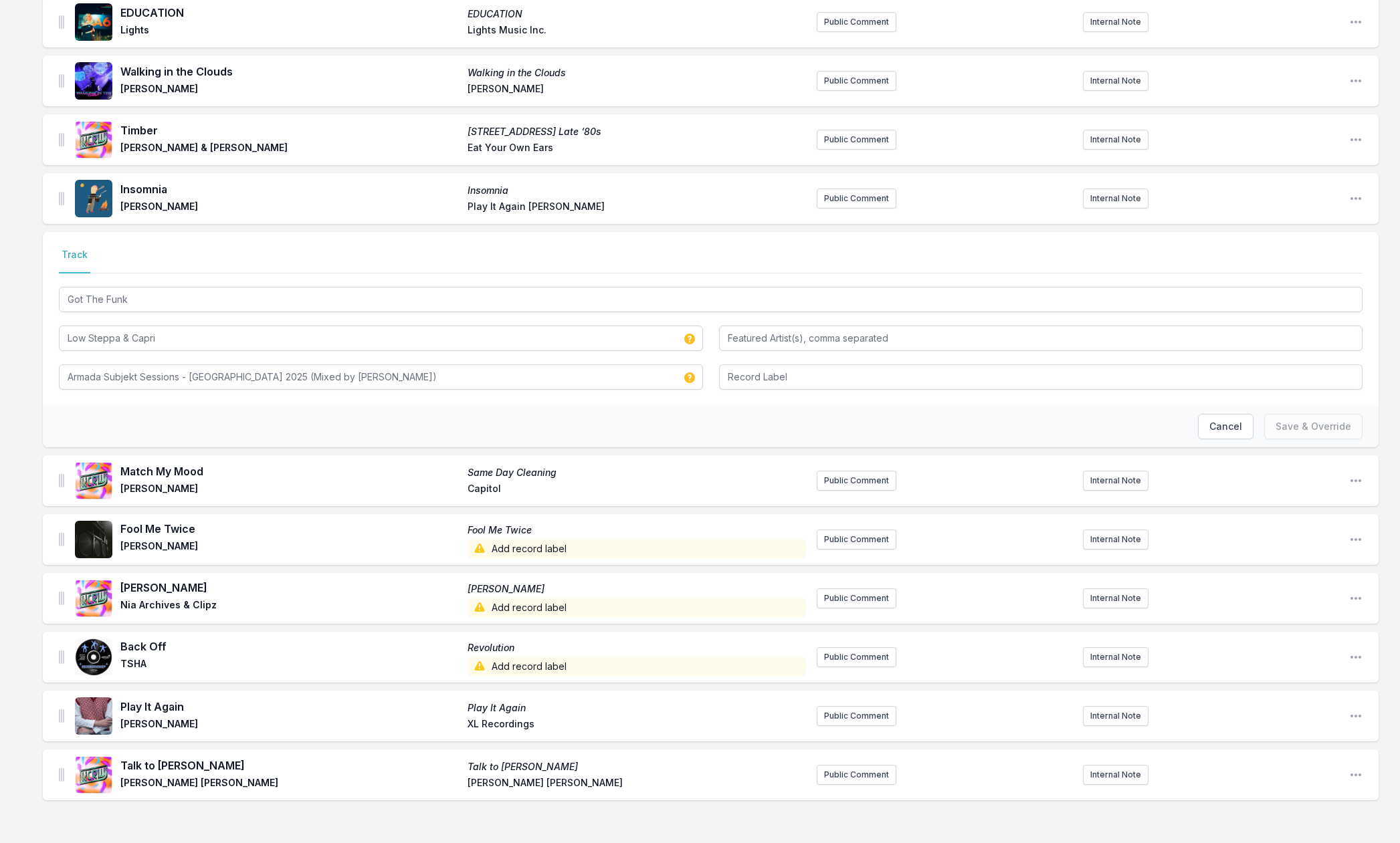
scroll to position [1237, 0]
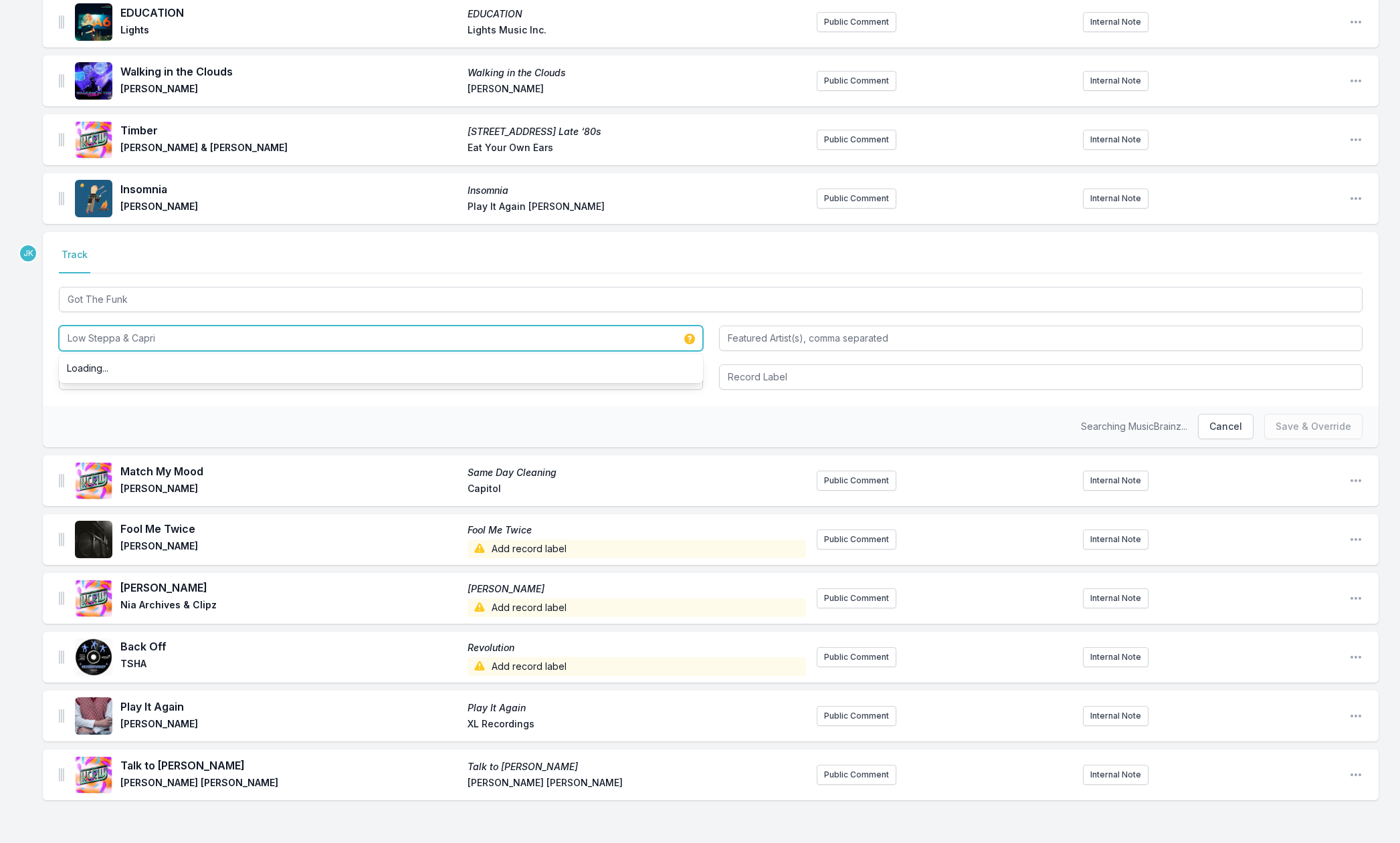
click at [165, 339] on input "Low Steppa & Capri" at bounding box center [381, 338] width 644 height 25
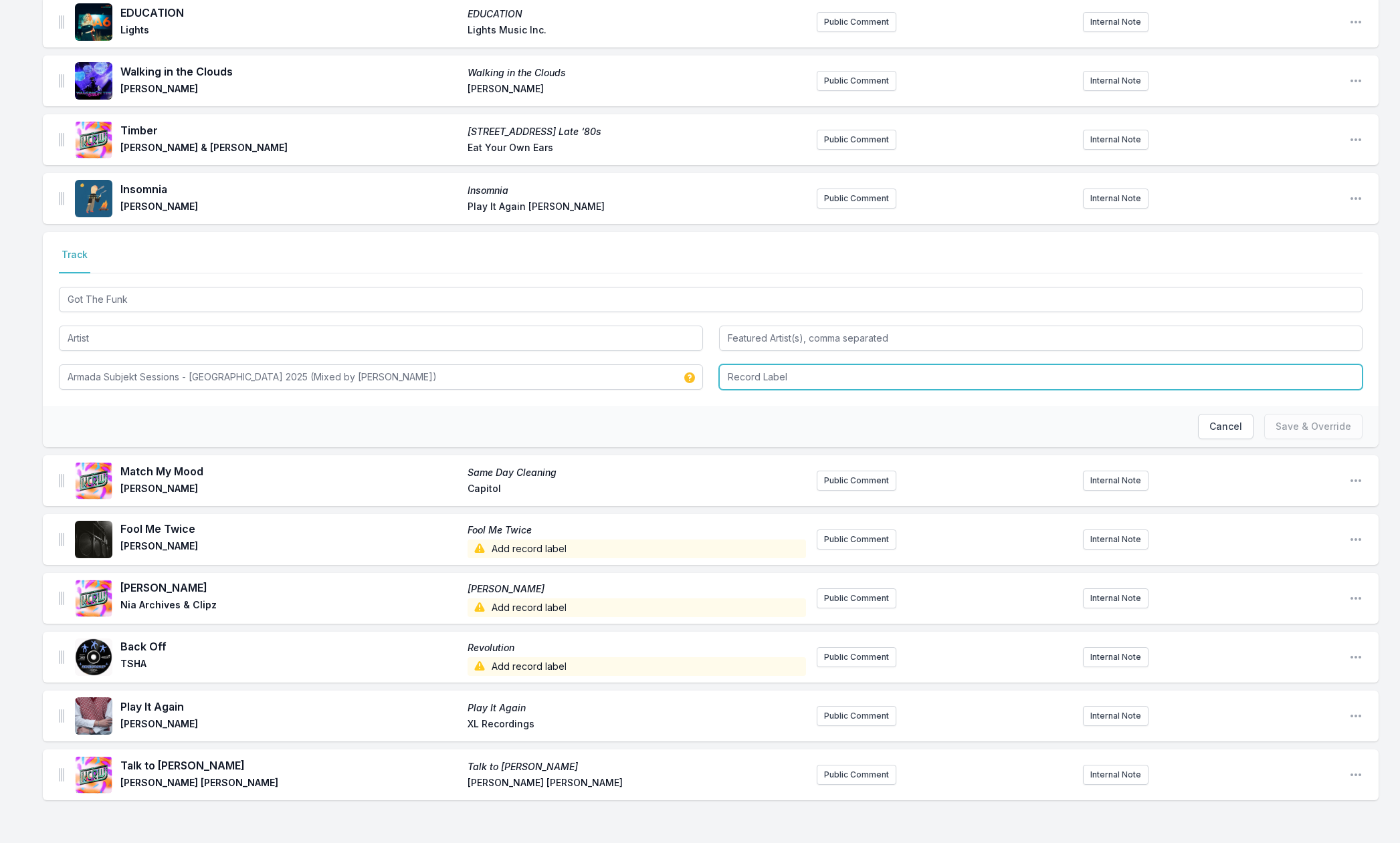
click at [757, 381] on input "Record Label" at bounding box center [1041, 377] width 644 height 25
paste input "Armada Music B.V."
type input "Armada Music B.V."
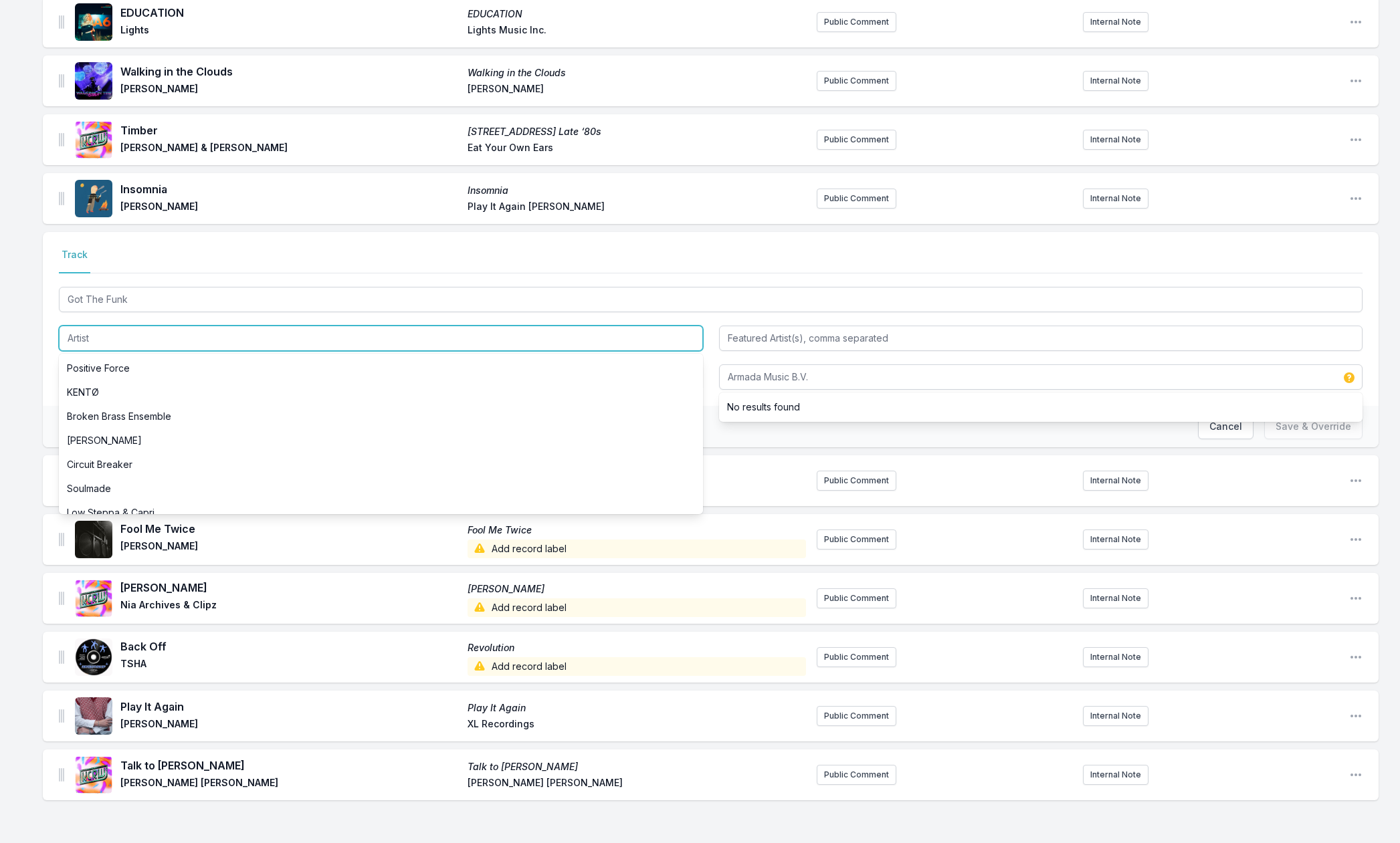
click at [108, 333] on input "Artist" at bounding box center [381, 338] width 644 height 25
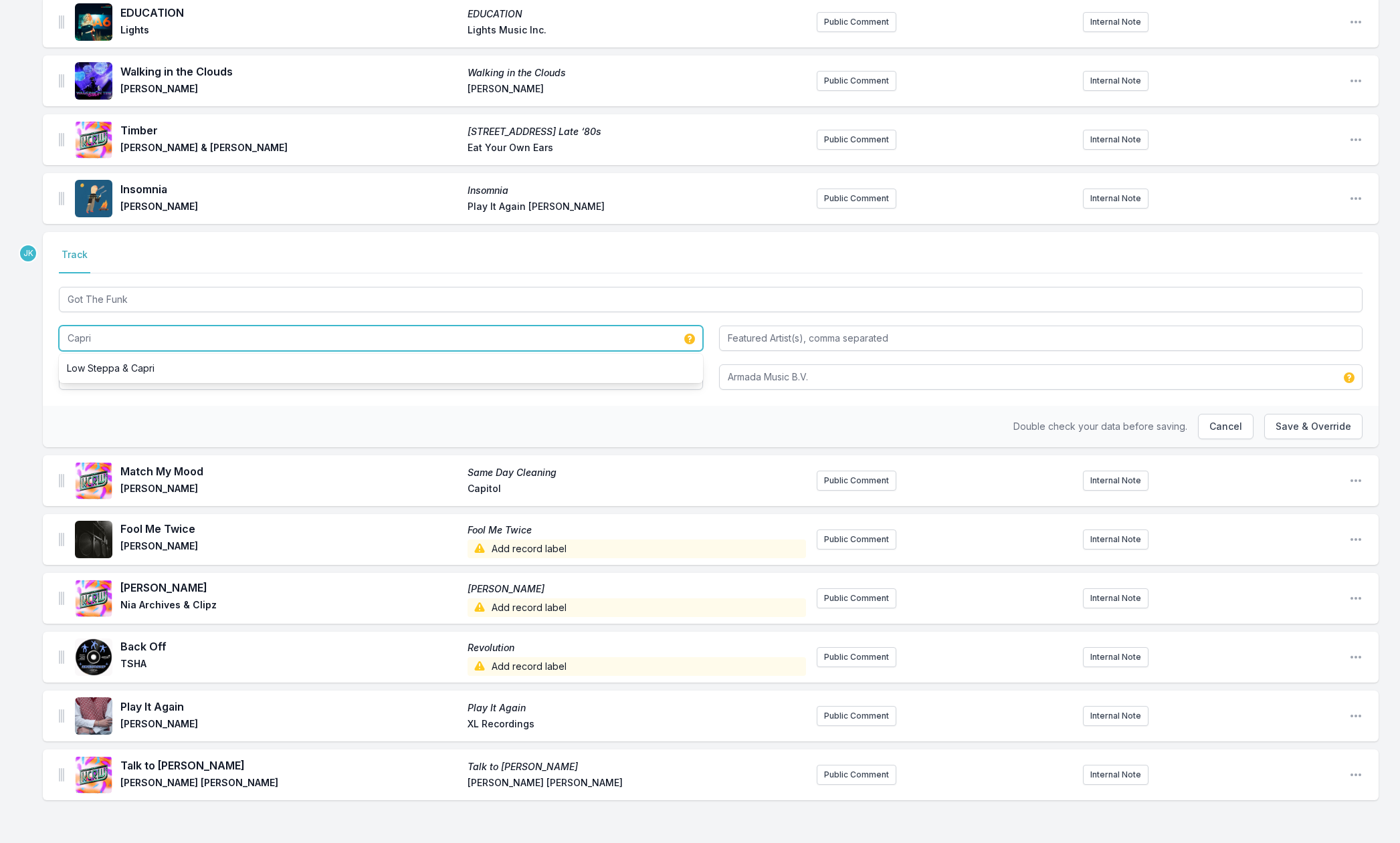
type input "Capri"
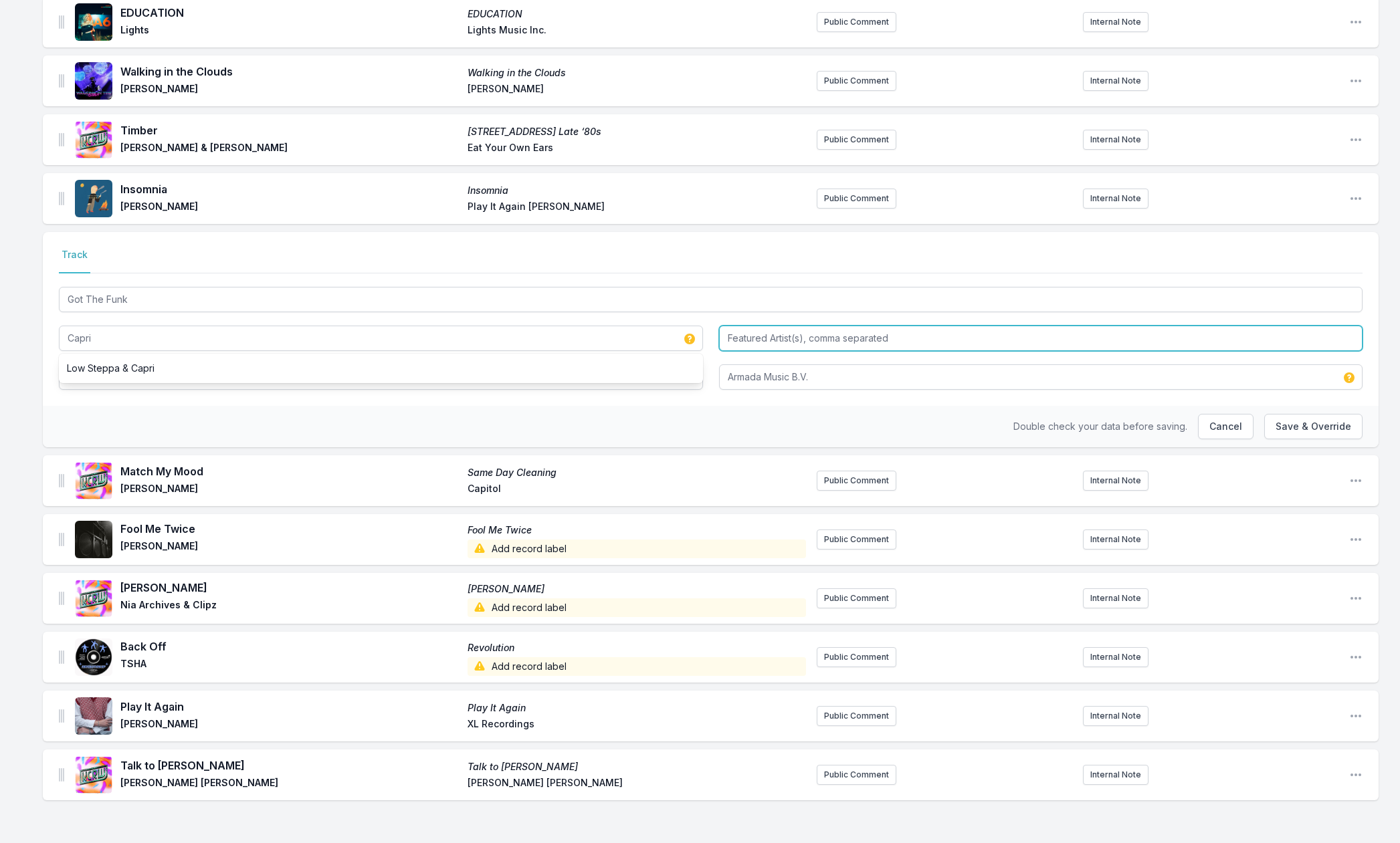
click at [746, 336] on input "Featured Artist(s), comma separated" at bounding box center [1041, 338] width 644 height 25
click at [769, 336] on input "Low Stepa" at bounding box center [1041, 338] width 644 height 25
type input "Low Steppa"
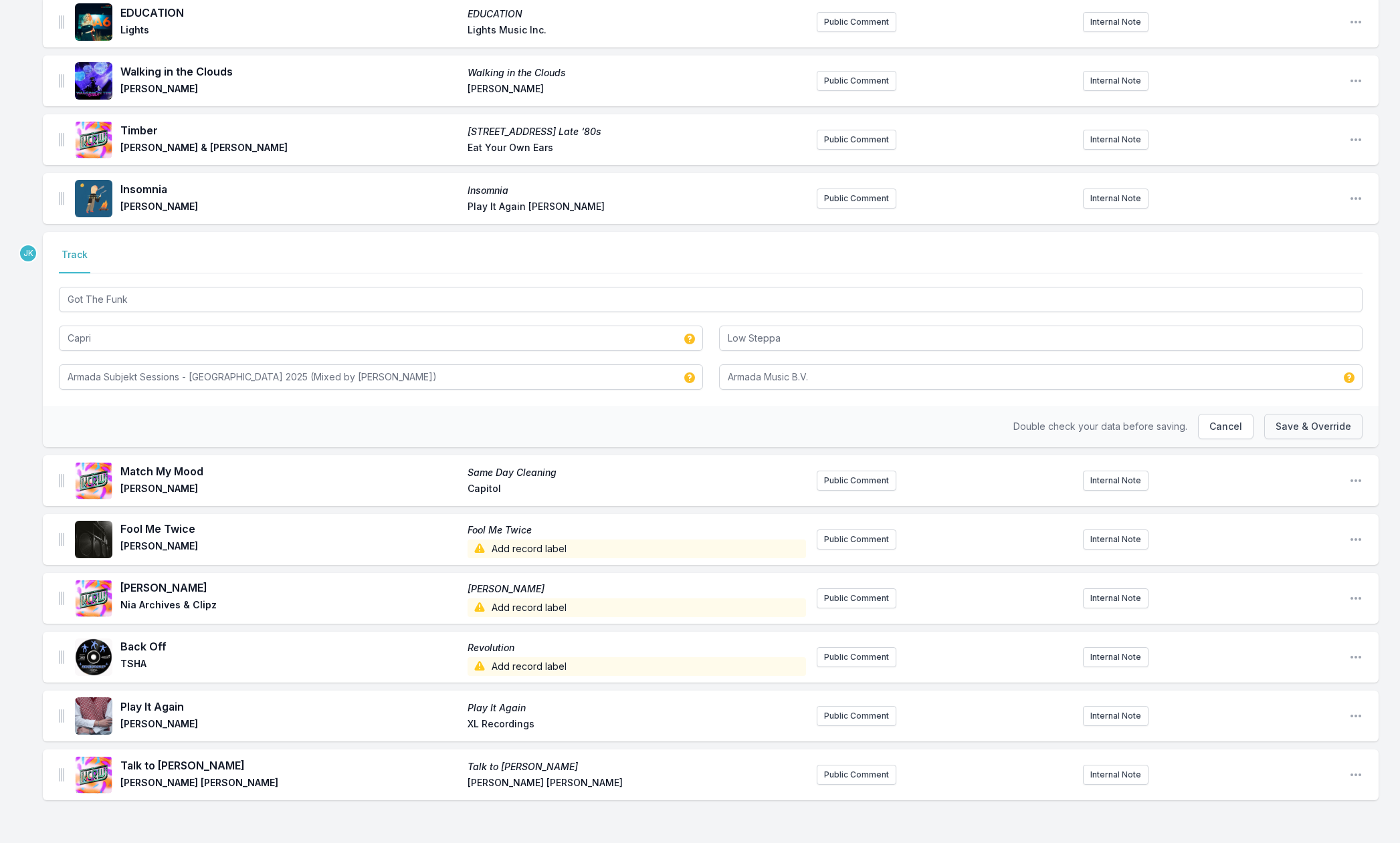
click at [1293, 436] on button "Save & Override" at bounding box center [1313, 426] width 98 height 25
type input "Low Steppa & Capri"
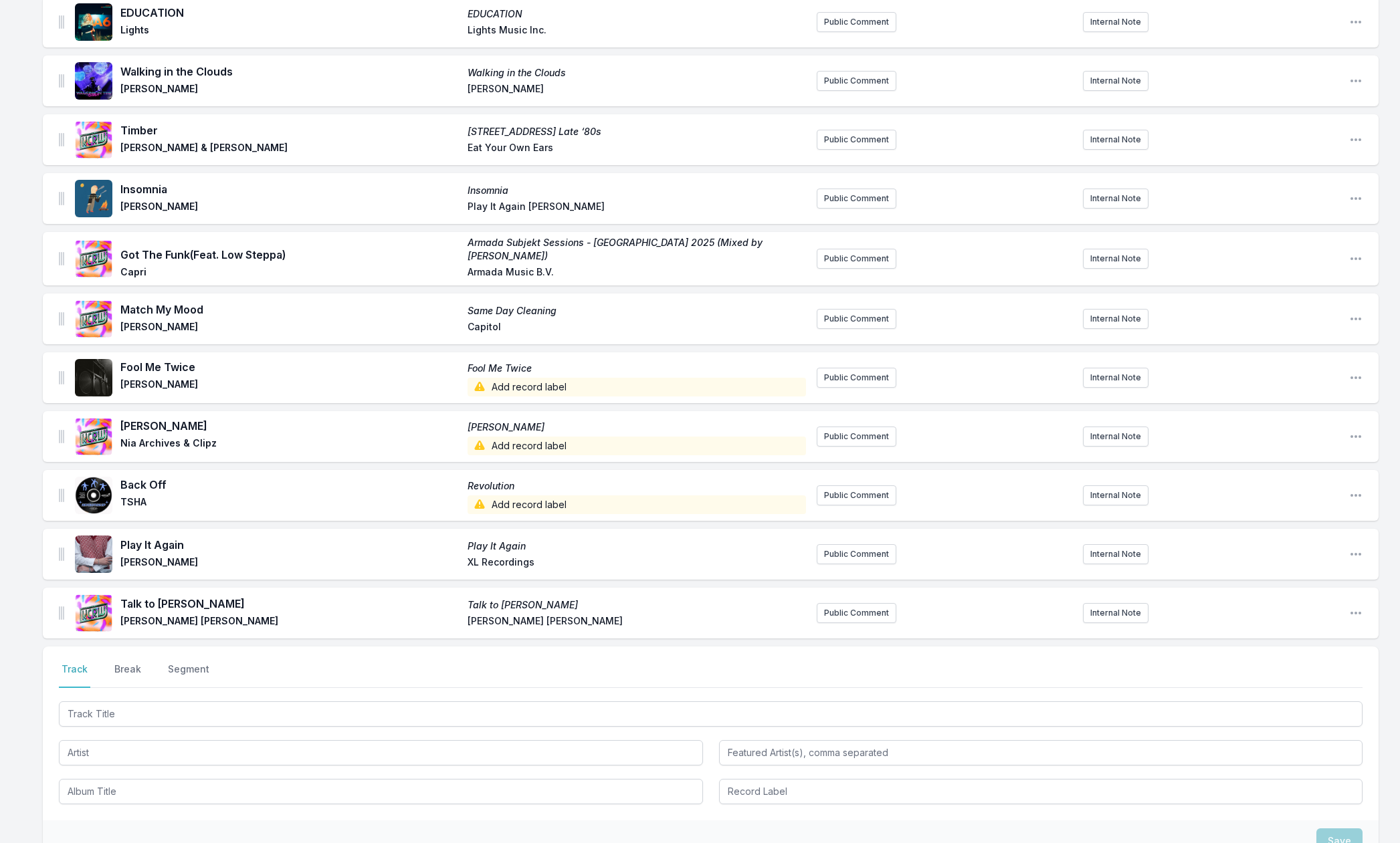
click at [504, 386] on span "Add record label" at bounding box center [637, 387] width 339 height 19
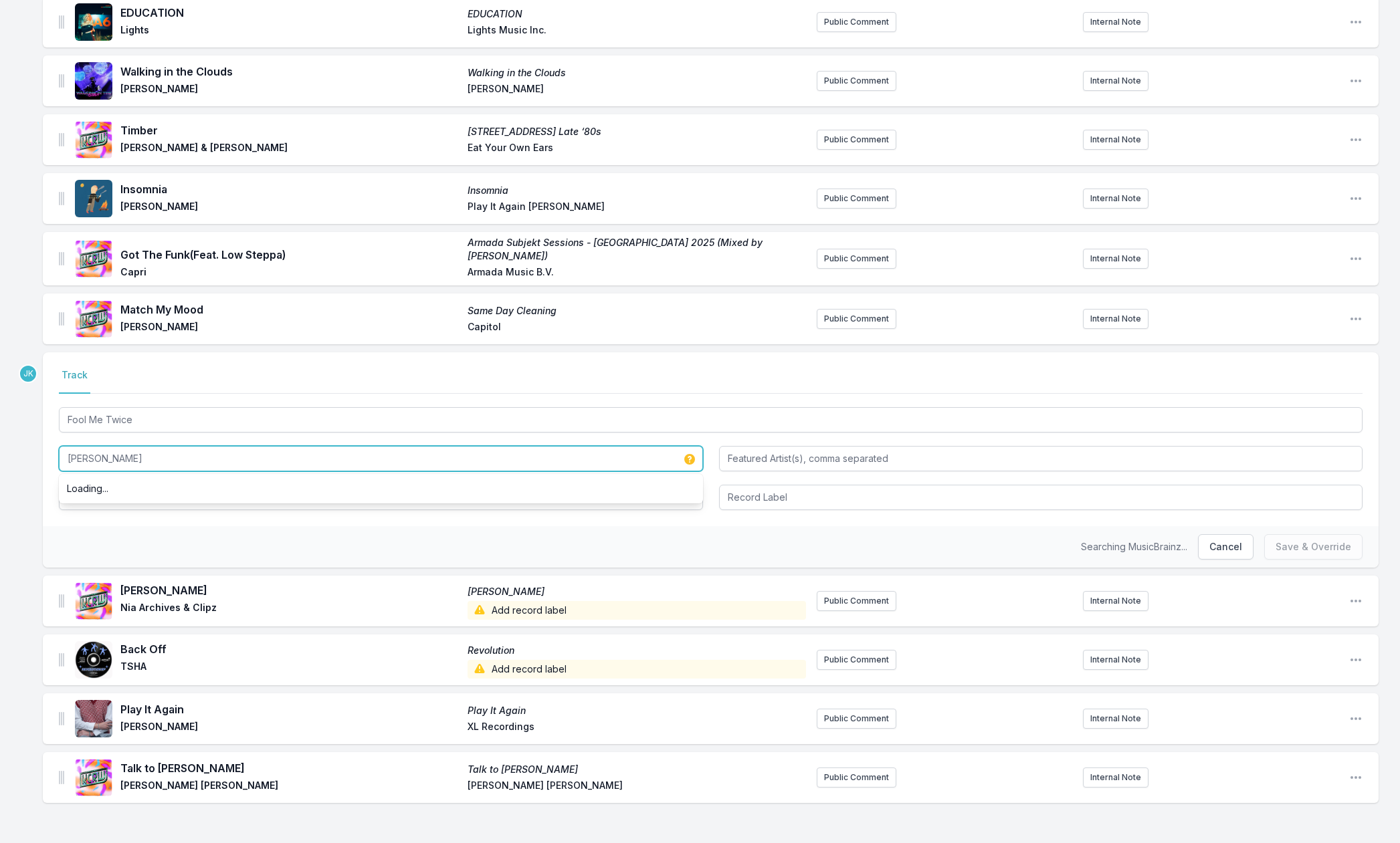
click at [160, 456] on input "[PERSON_NAME]" at bounding box center [381, 459] width 644 height 25
click at [160, 457] on input "[PERSON_NAME]" at bounding box center [381, 459] width 644 height 25
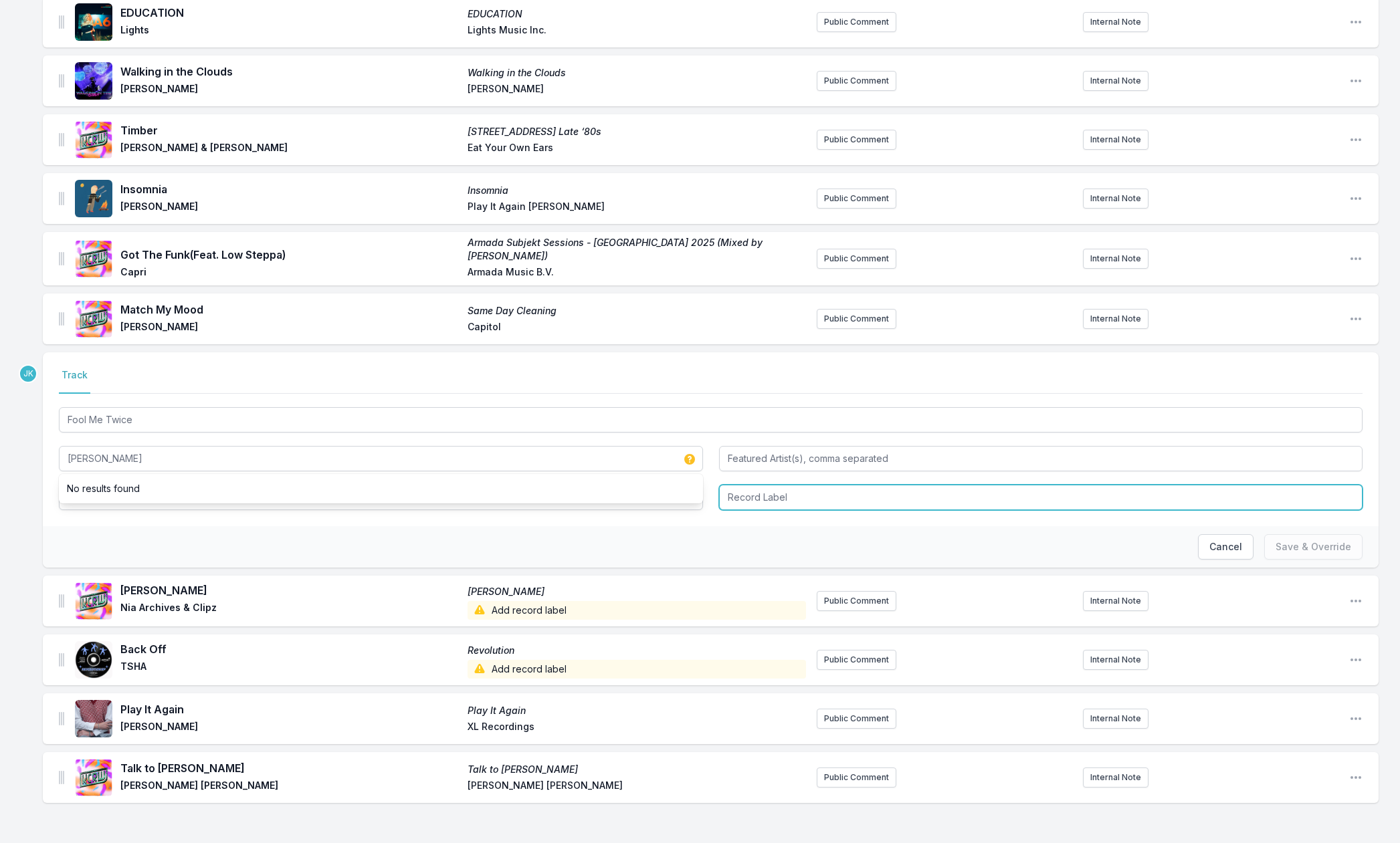
click at [739, 492] on input "Record Label" at bounding box center [1041, 497] width 644 height 25
paste input "Popile Nation"
type input "Popile Nation"
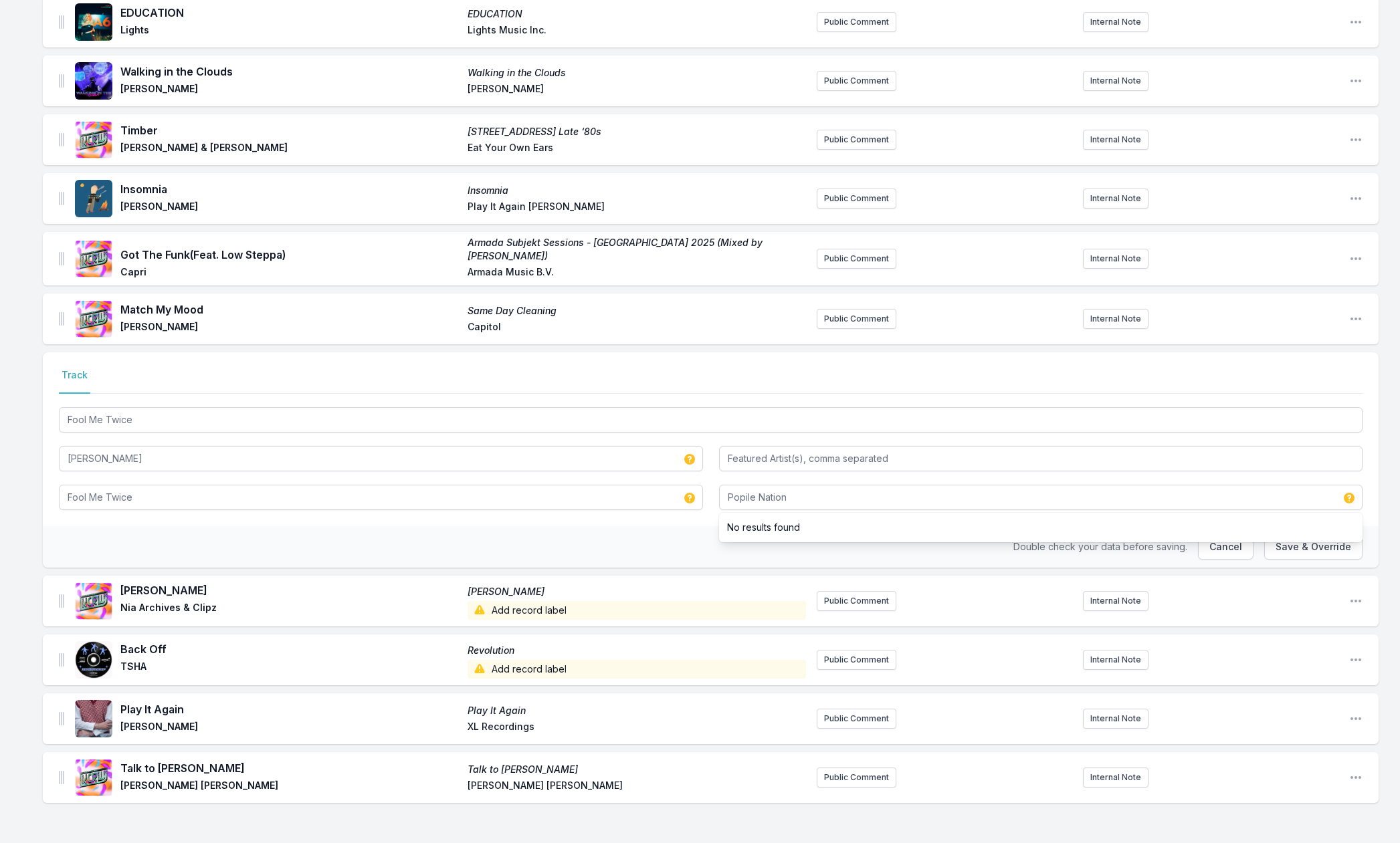
click at [1346, 254] on div "Got The Funk (Feat. Low Steppa) Armada Subjekt Sessions - [GEOGRAPHIC_DATA] 202…" at bounding box center [710, 259] width 1336 height 53
drag, startPoint x: 1308, startPoint y: 549, endPoint x: 1304, endPoint y: 536, distance: 13.6
click at [1308, 549] on button "Save & Override" at bounding box center [1313, 546] width 98 height 25
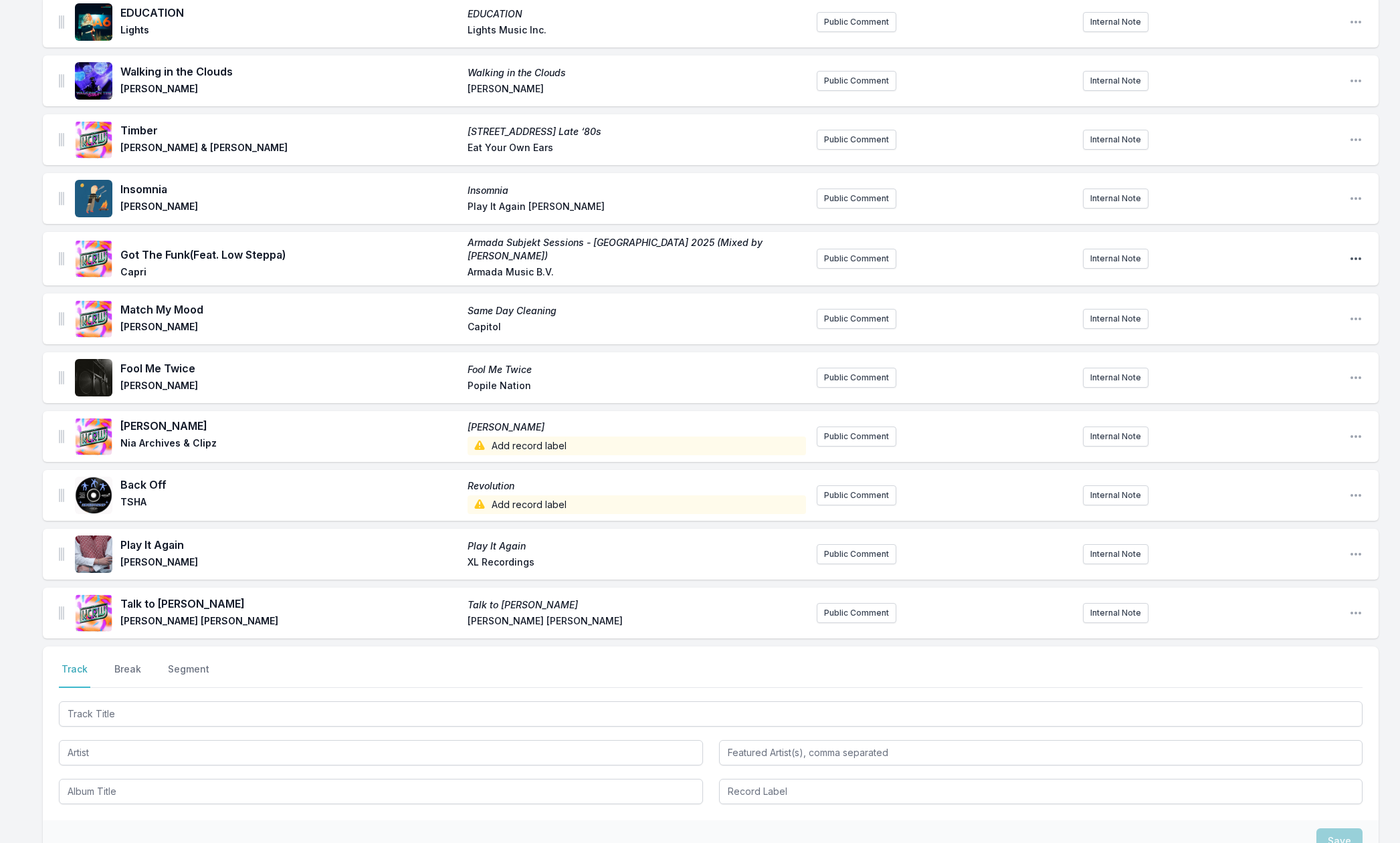
click at [1357, 255] on icon "Open playlist item options" at bounding box center [1356, 259] width 14 height 14
click at [1286, 282] on button "Edit Track Details" at bounding box center [1287, 286] width 150 height 24
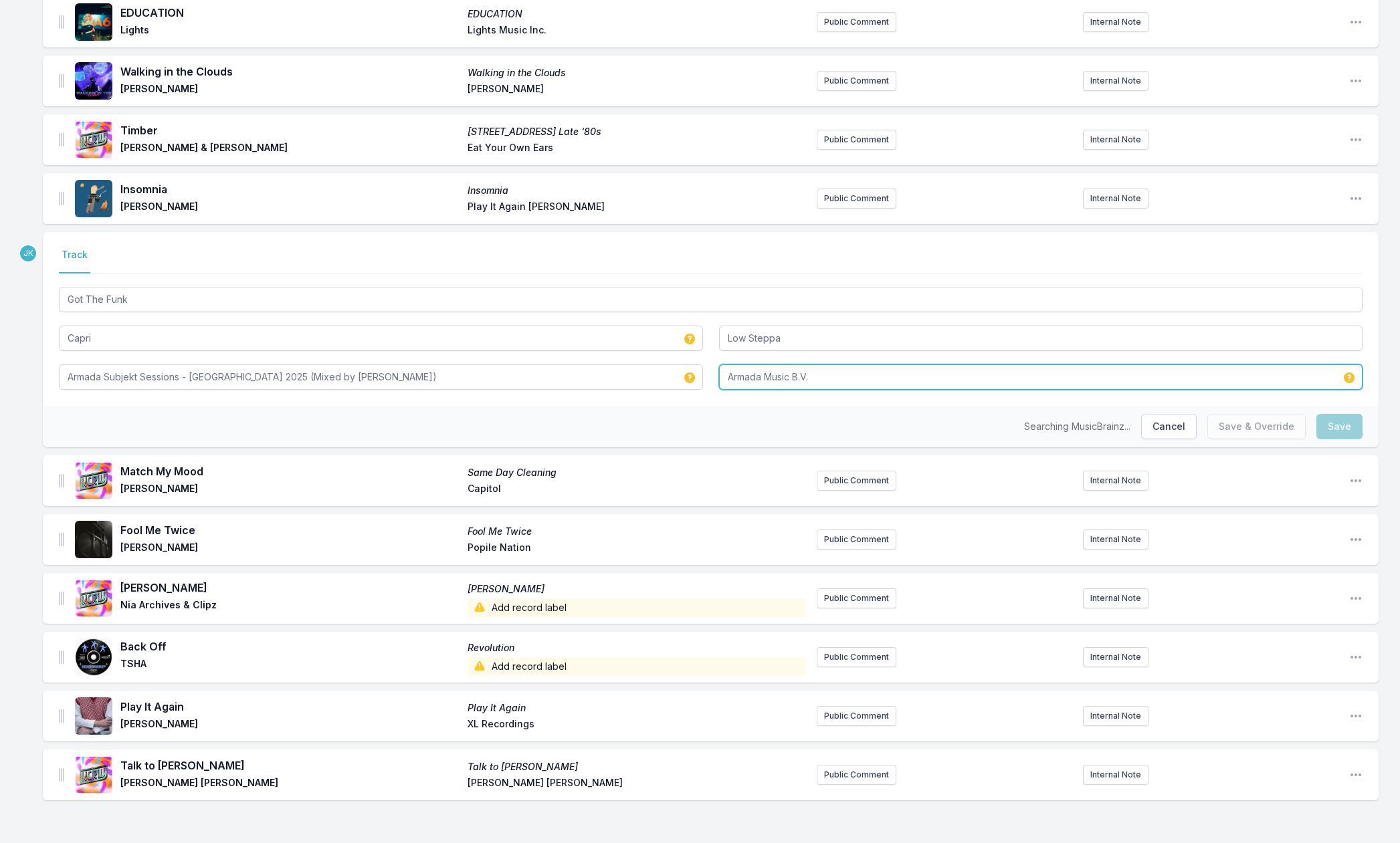
click at [734, 377] on input "Armada Music B.V." at bounding box center [1041, 377] width 644 height 25
click at [734, 376] on input "Armada Music B.V." at bounding box center [1041, 377] width 644 height 25
click at [734, 377] on input "Armada Music B.V." at bounding box center [1041, 377] width 644 height 25
type input "Defected"
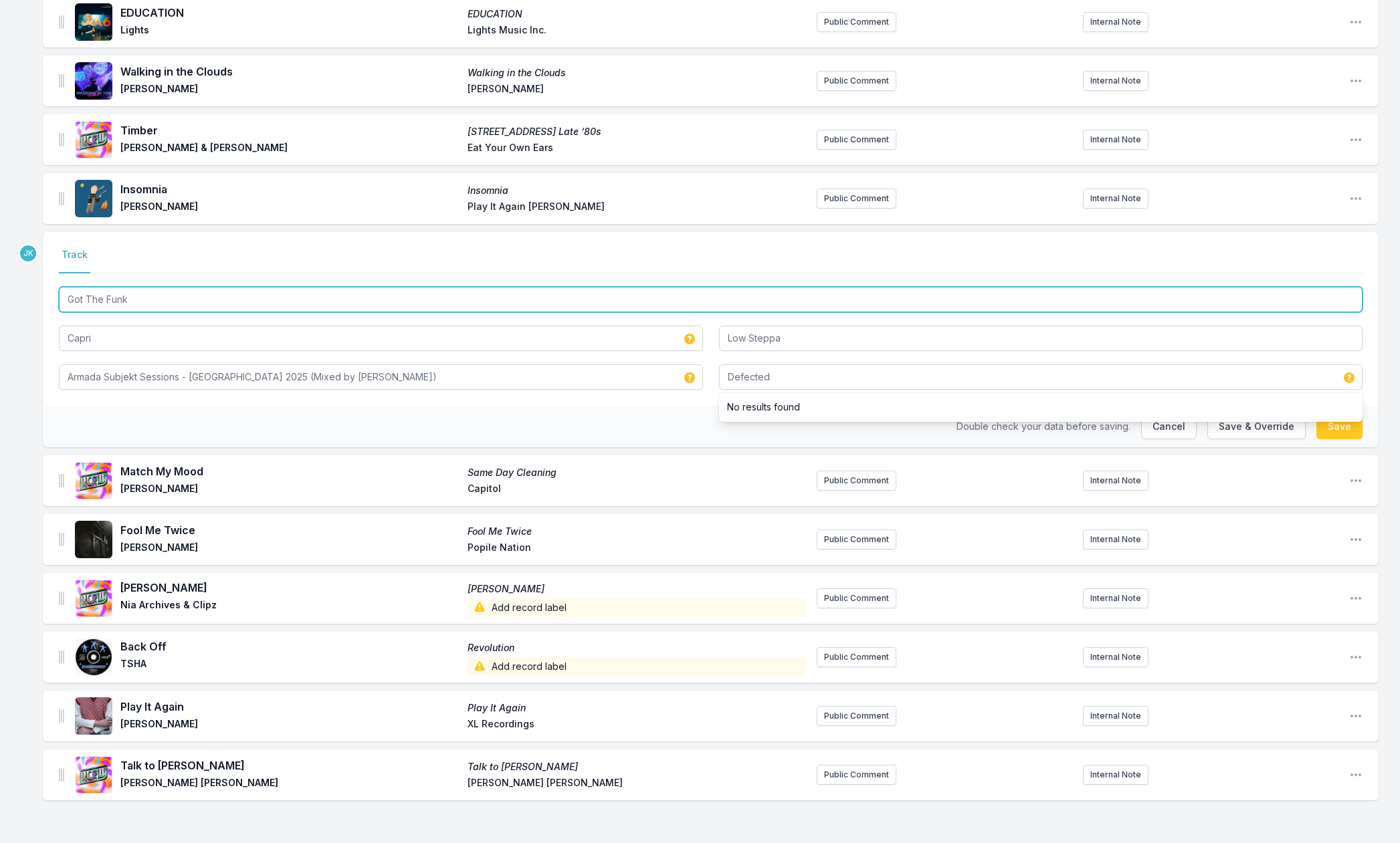
click at [123, 300] on input "Got The Funk" at bounding box center [710, 299] width 1304 height 25
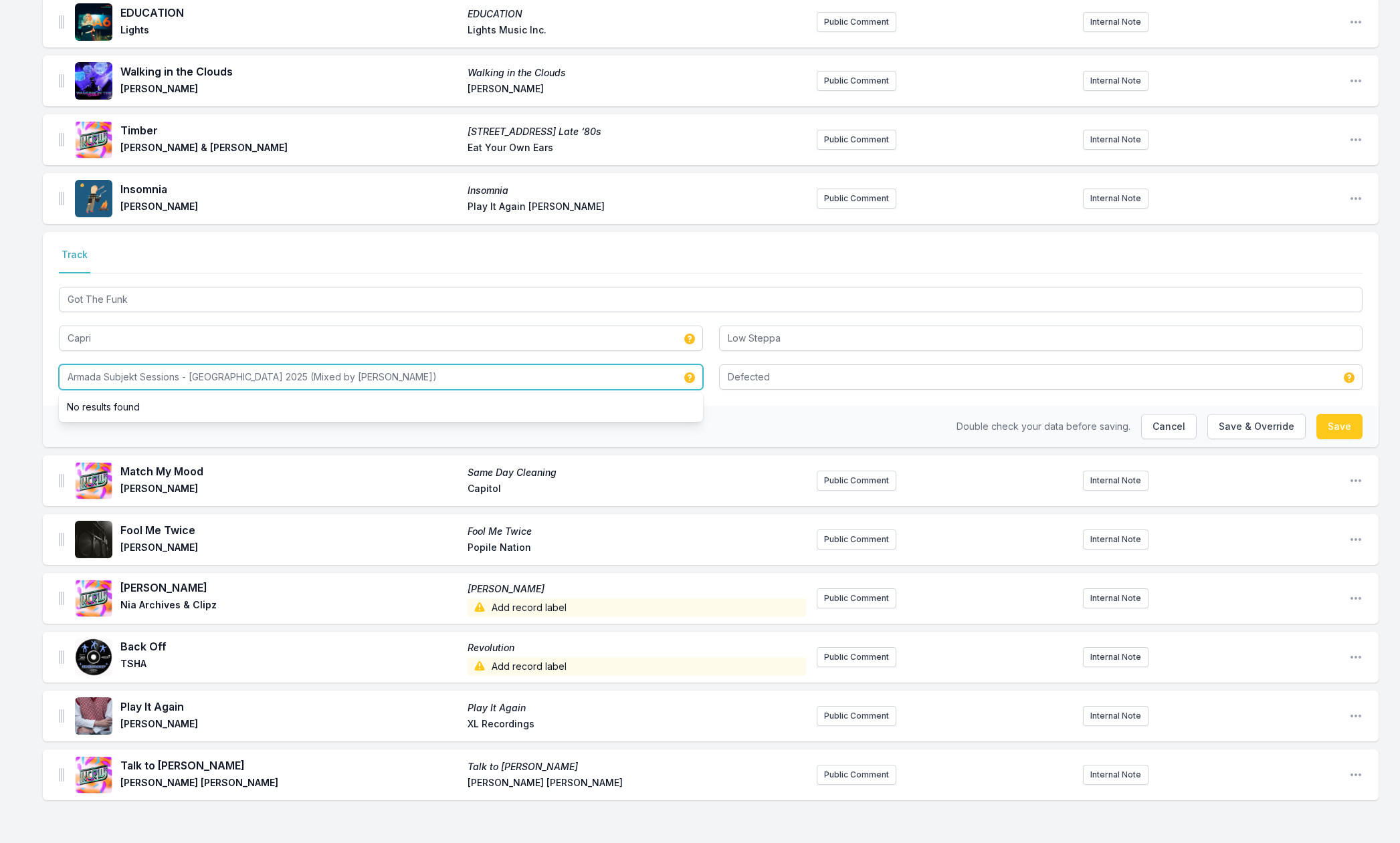
click at [129, 373] on input "Armada Subjekt Sessions - [GEOGRAPHIC_DATA] 2025 (Mixed by [PERSON_NAME])" at bounding box center [381, 377] width 644 height 25
click at [131, 374] on input "Armada Subjekt Sessions - [GEOGRAPHIC_DATA] 2025 (Mixed by [PERSON_NAME])" at bounding box center [381, 377] width 644 height 25
paste input "Got The Funk"
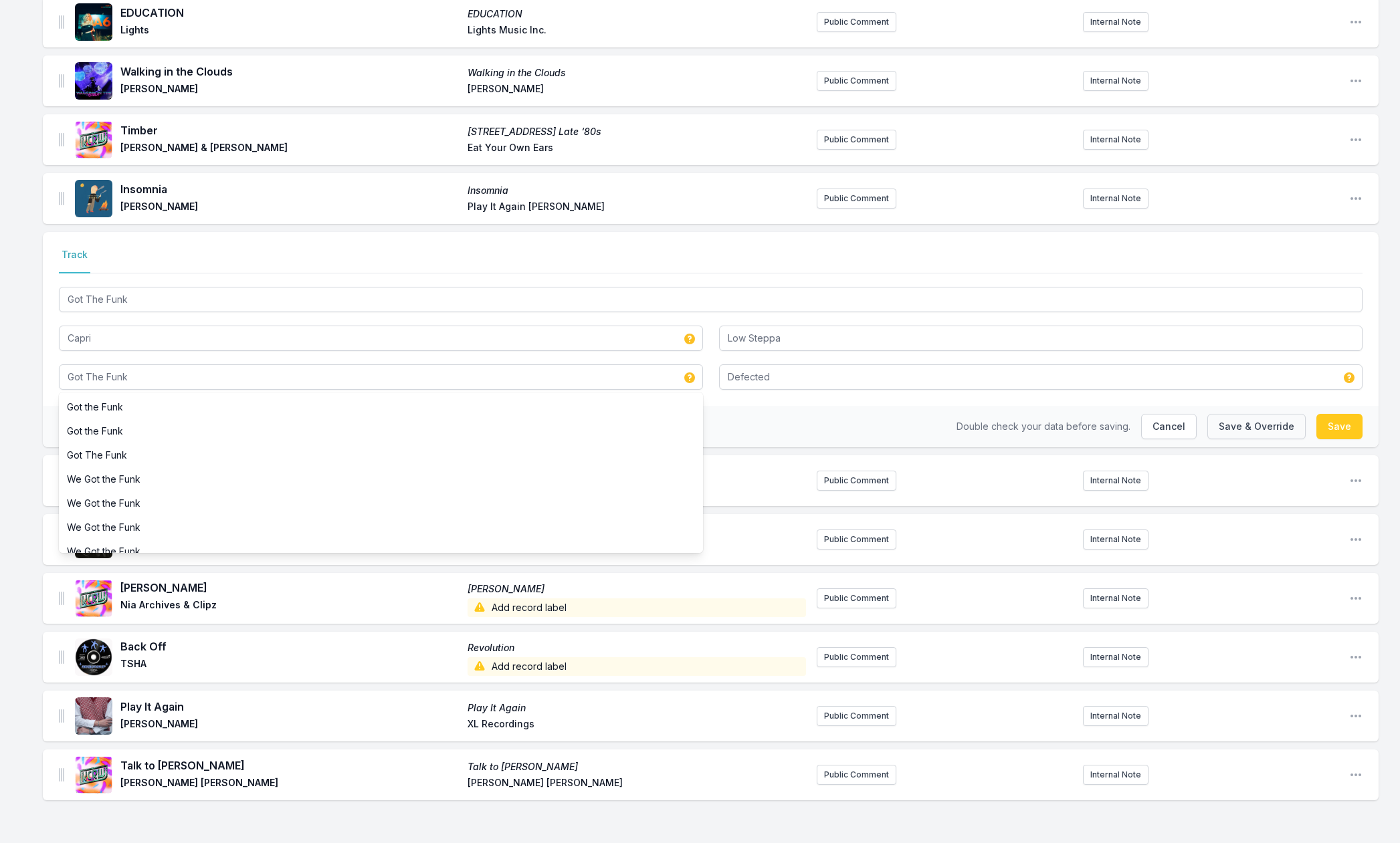
click at [1244, 430] on button "Save & Override" at bounding box center [1256, 426] width 98 height 25
type input "Armada Subjekt Sessions - [GEOGRAPHIC_DATA] 2025 (Mixed by [PERSON_NAME])"
type input "Armada Music B.V."
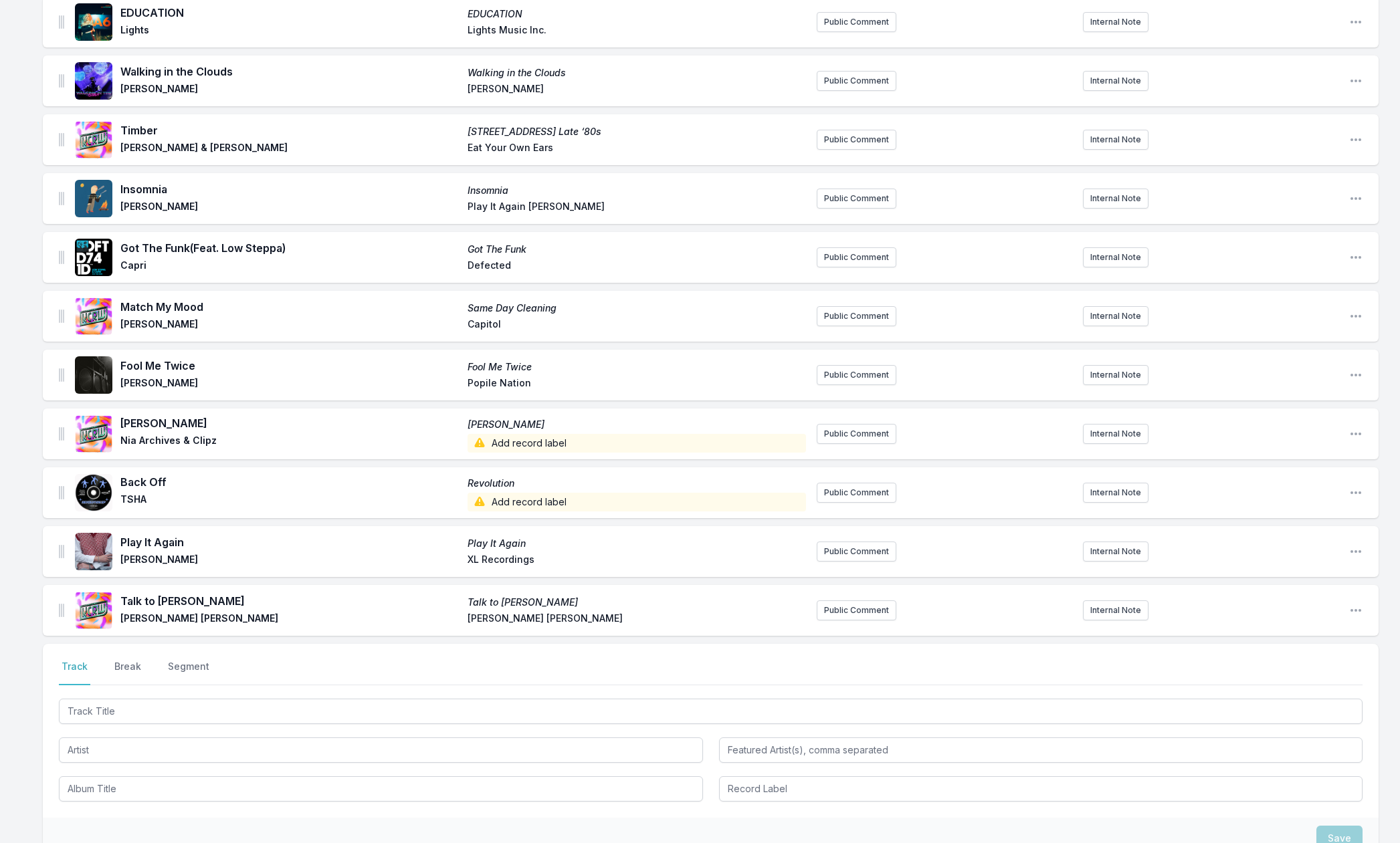
click at [509, 442] on span "Add record label" at bounding box center [637, 443] width 339 height 19
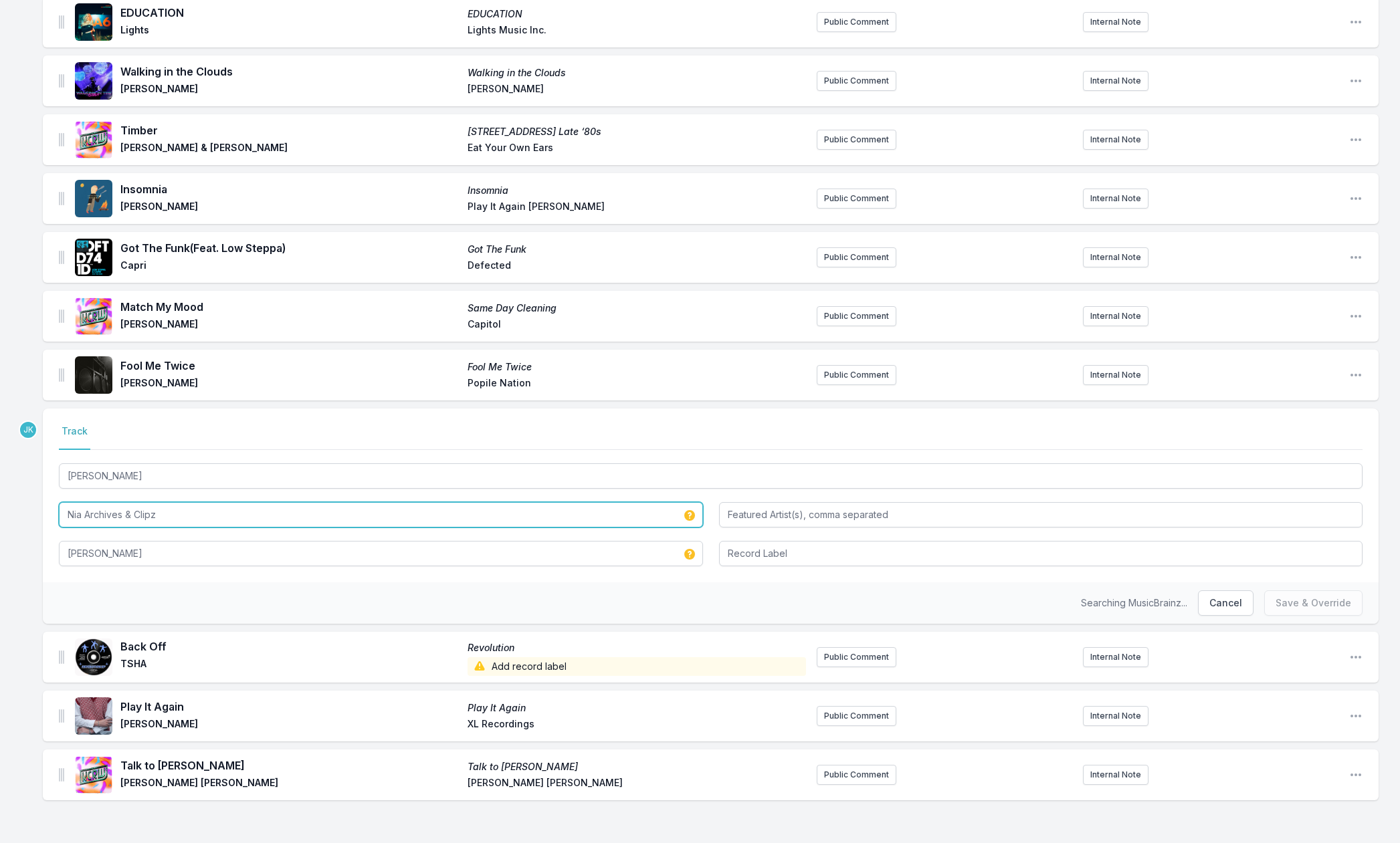
click at [195, 511] on input "Nia Archives & Clipz" at bounding box center [381, 514] width 644 height 25
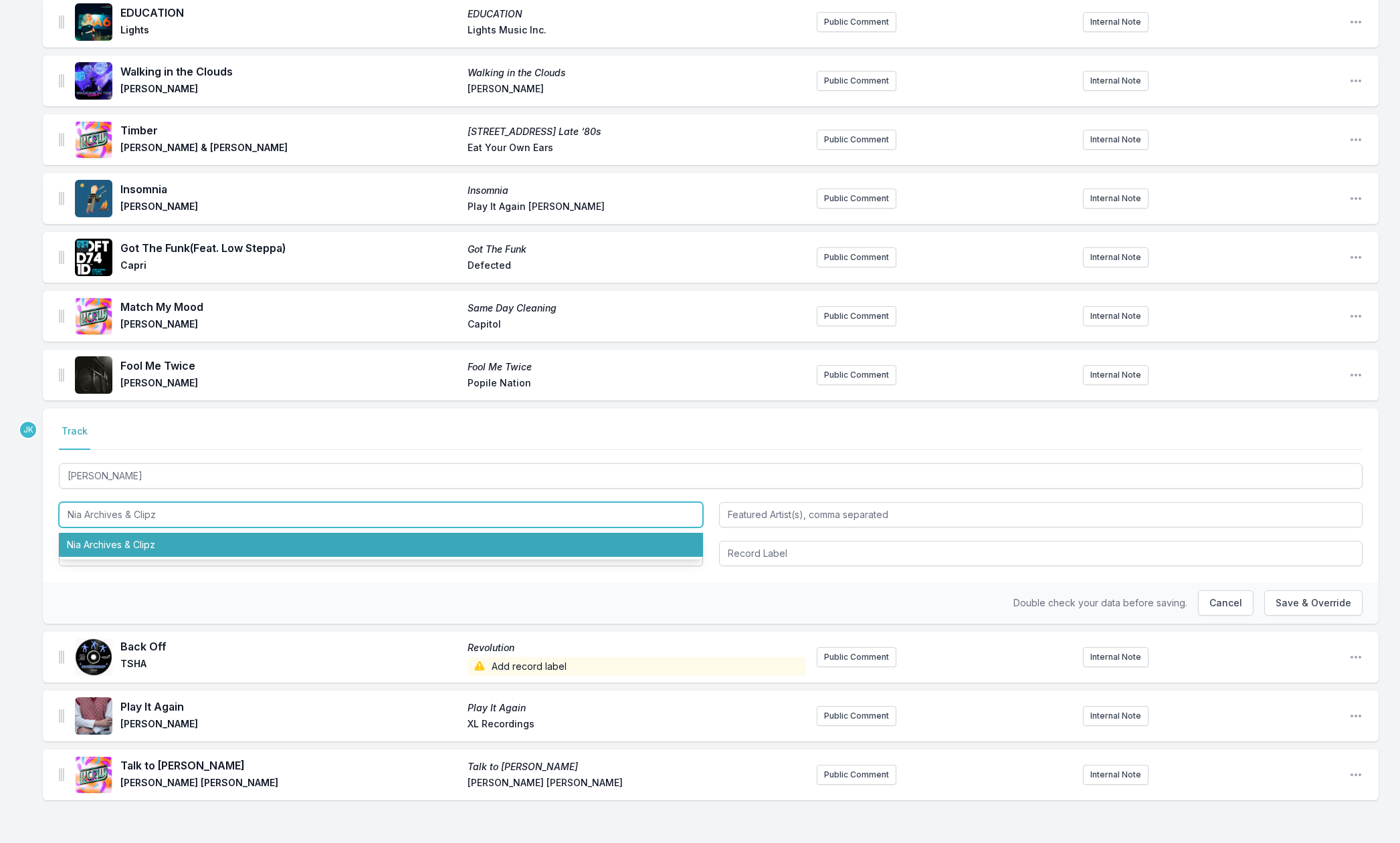
click at [155, 541] on li "Nia Archives & Clipz" at bounding box center [381, 545] width 644 height 24
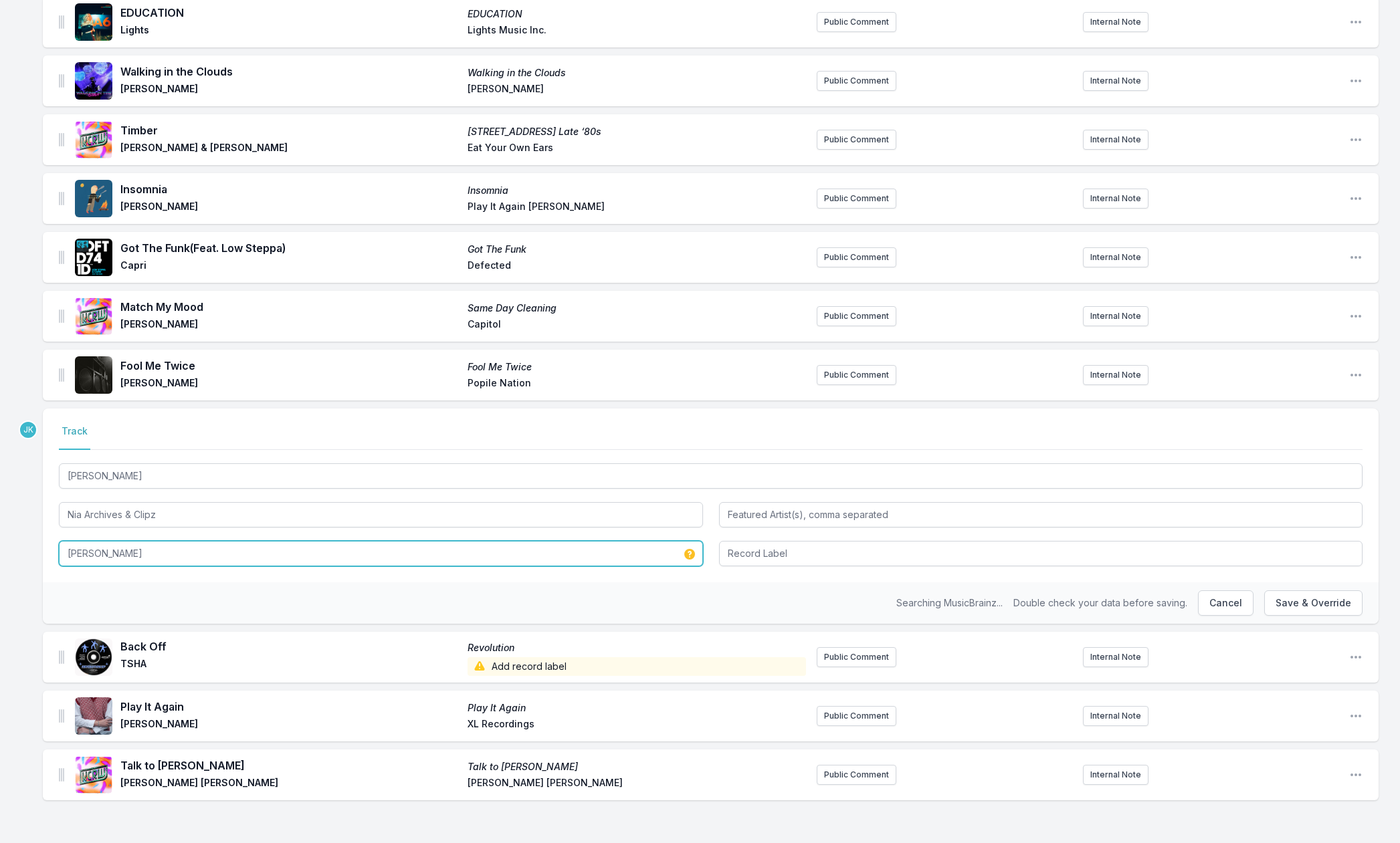
click at [143, 549] on input "[PERSON_NAME]" at bounding box center [381, 553] width 644 height 25
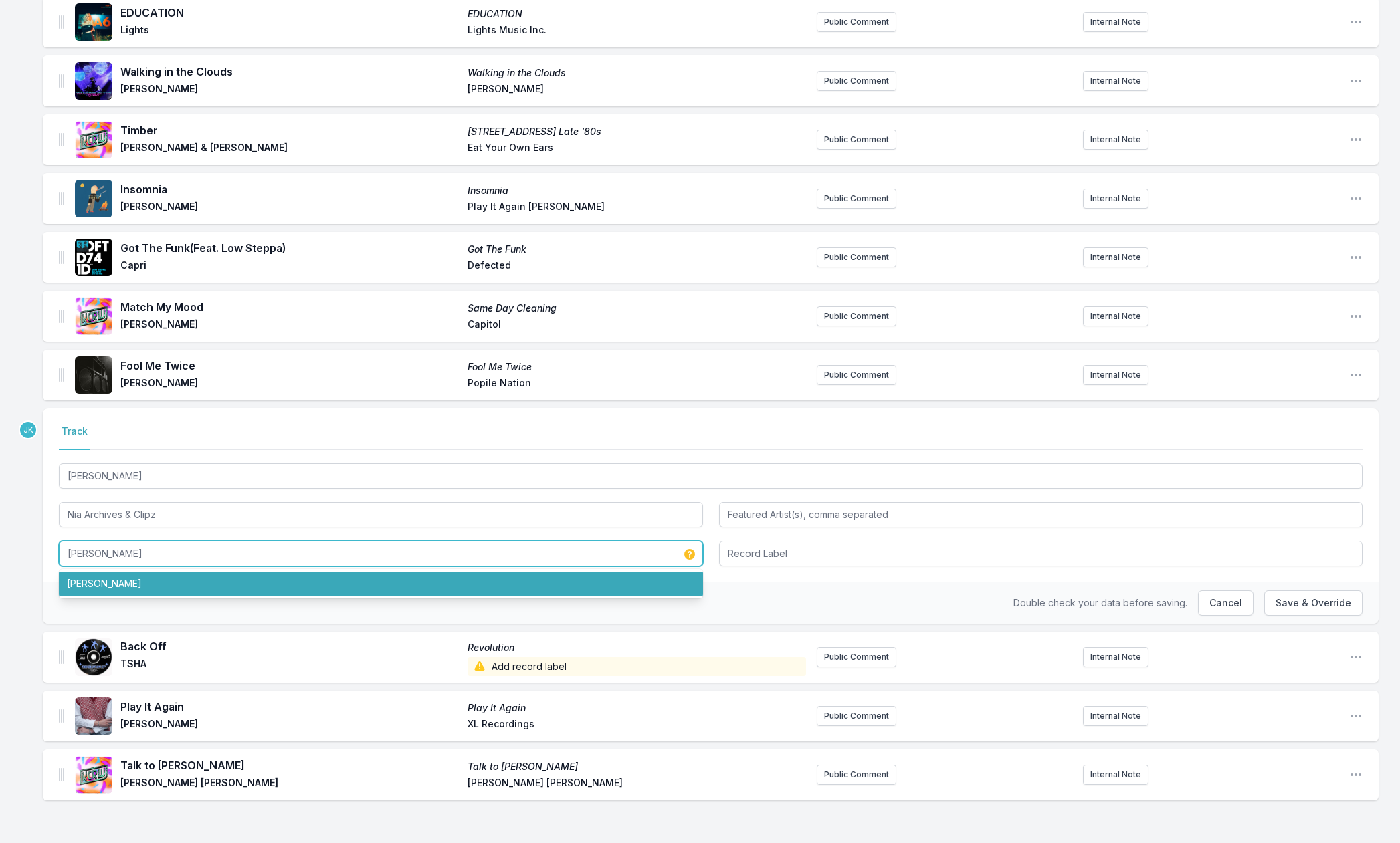
click at [127, 583] on li "[PERSON_NAME]" at bounding box center [381, 584] width 644 height 24
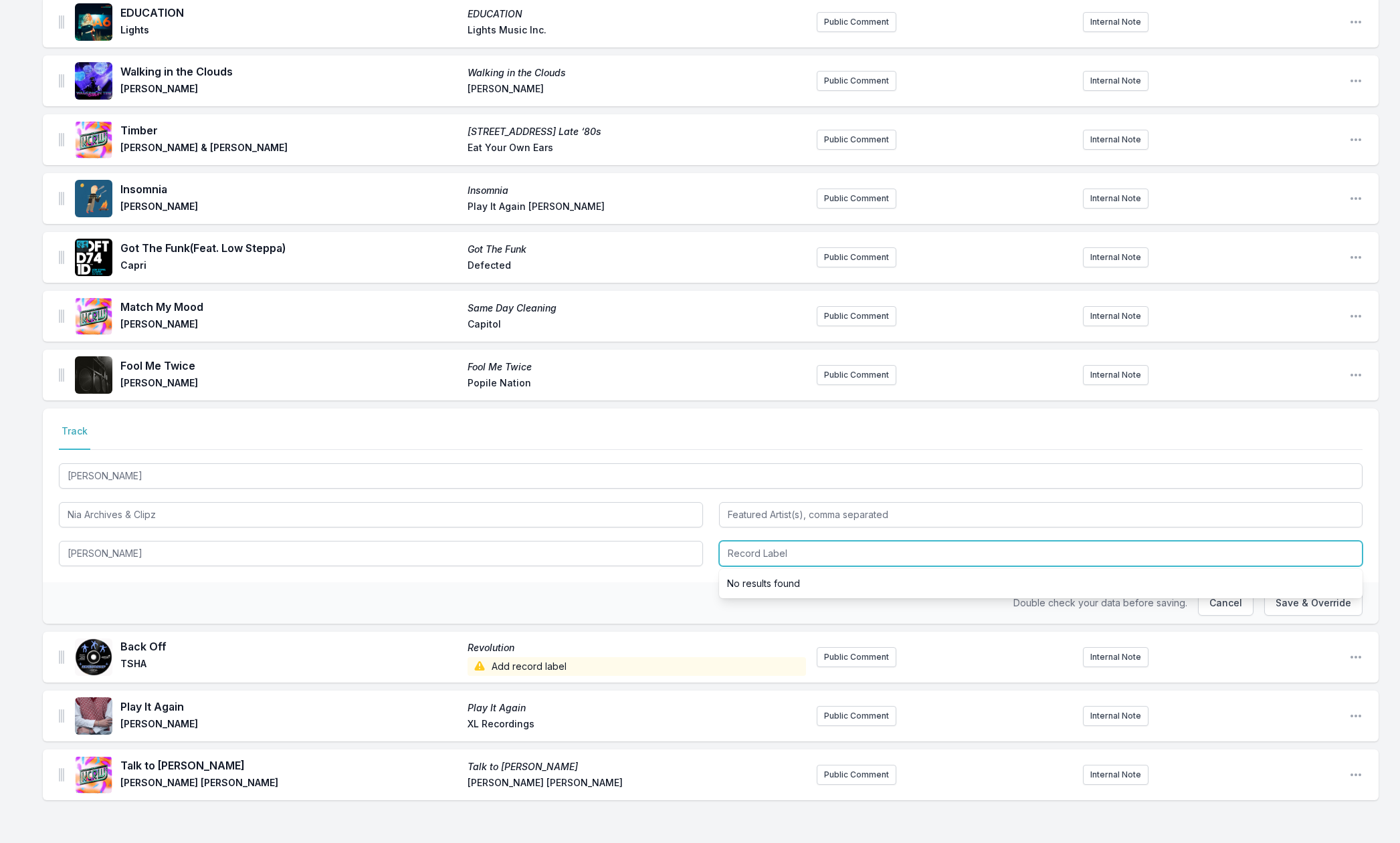
click at [745, 552] on input "Record Label" at bounding box center [1041, 553] width 644 height 25
click at [765, 555] on input "Record Label" at bounding box center [1041, 553] width 644 height 25
paste input "Up Ya Archives"
type input "Up Ya Archives"
click at [1313, 611] on button "Save & Override" at bounding box center [1313, 603] width 98 height 25
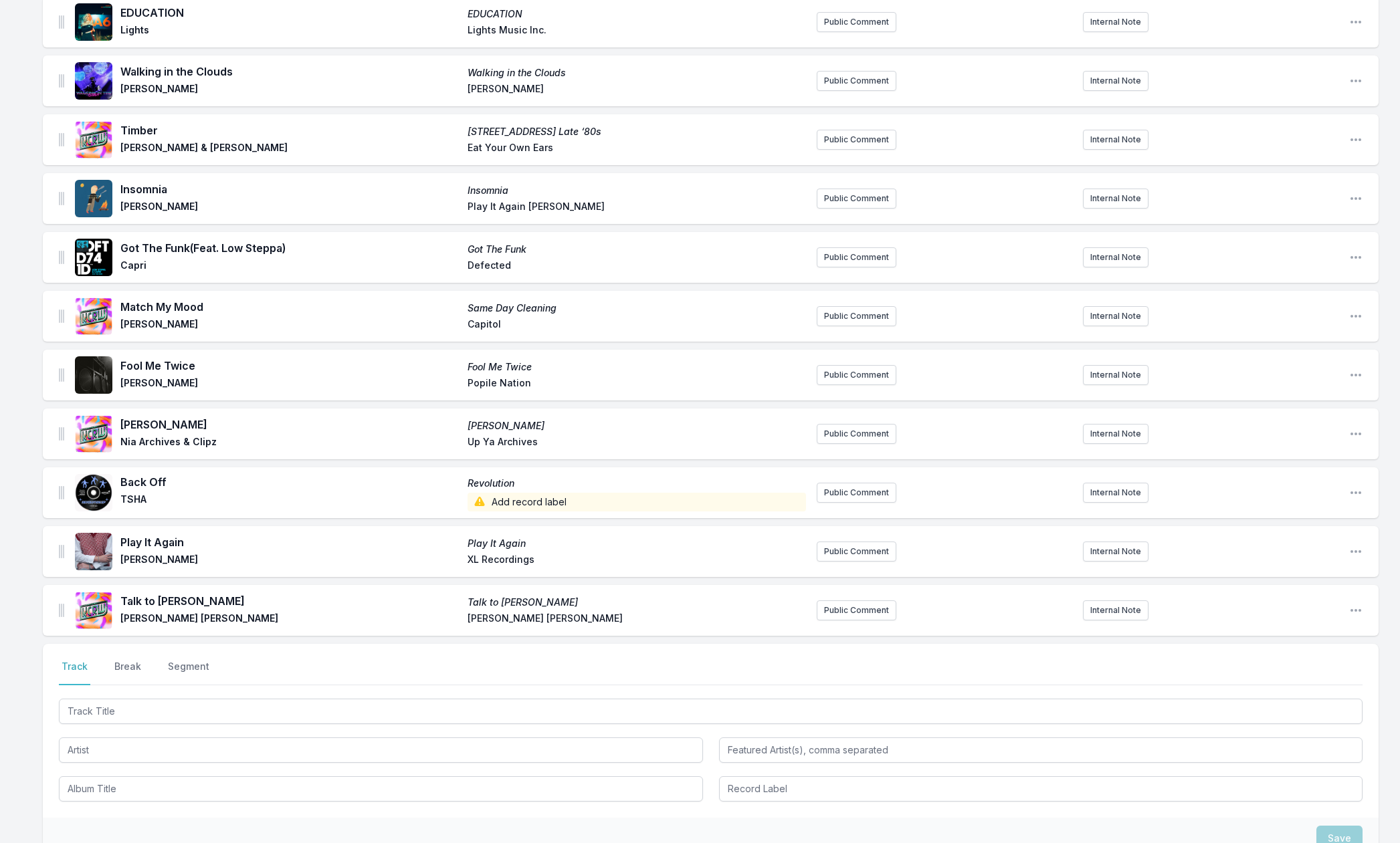
click at [533, 497] on span "Add record label" at bounding box center [637, 502] width 339 height 19
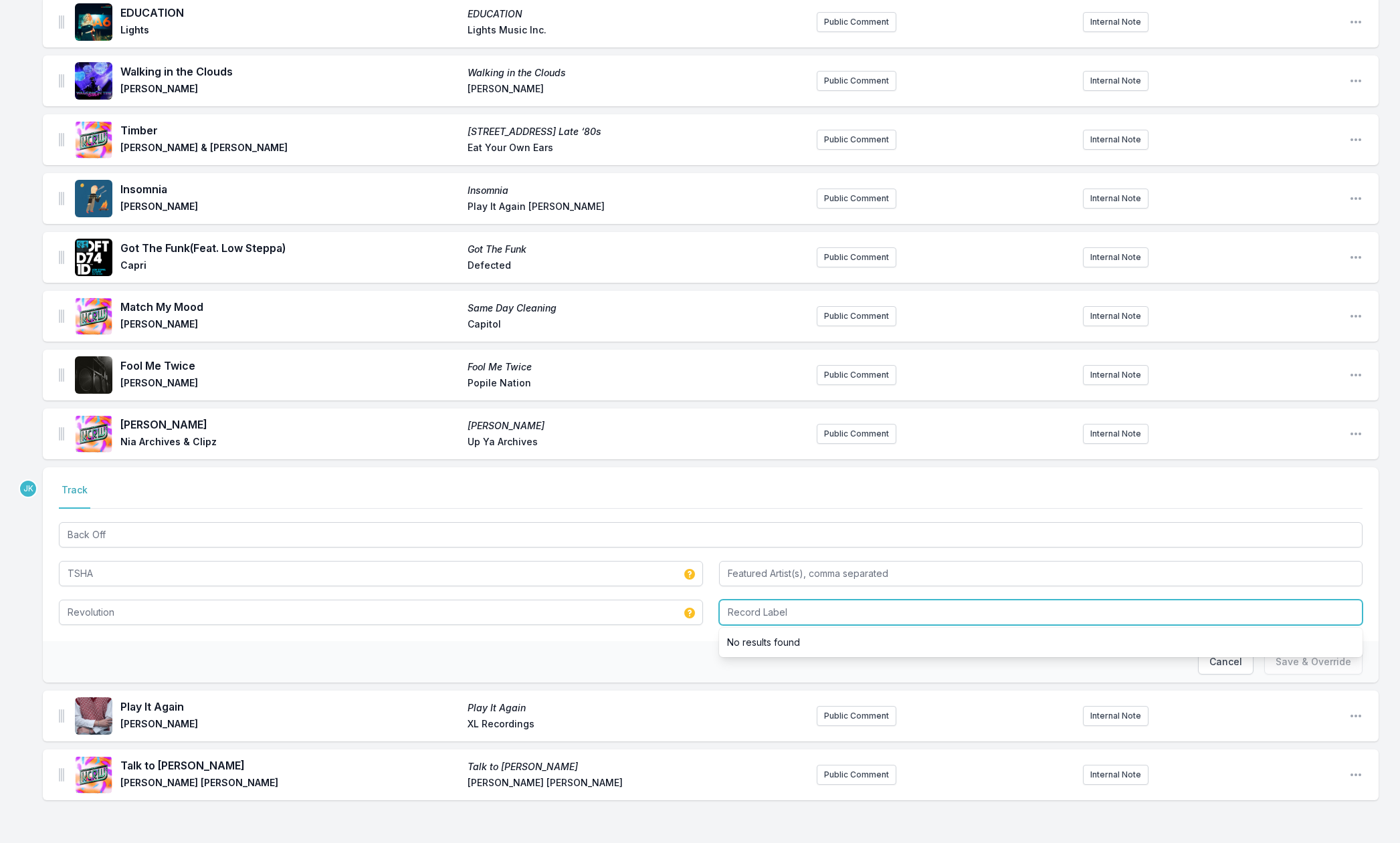
click at [751, 610] on input "Record Label" at bounding box center [1041, 612] width 644 height 25
paste input "Jackfruit"
type input "Jackfruit"
click at [1289, 658] on button "Save & Override" at bounding box center [1313, 661] width 98 height 25
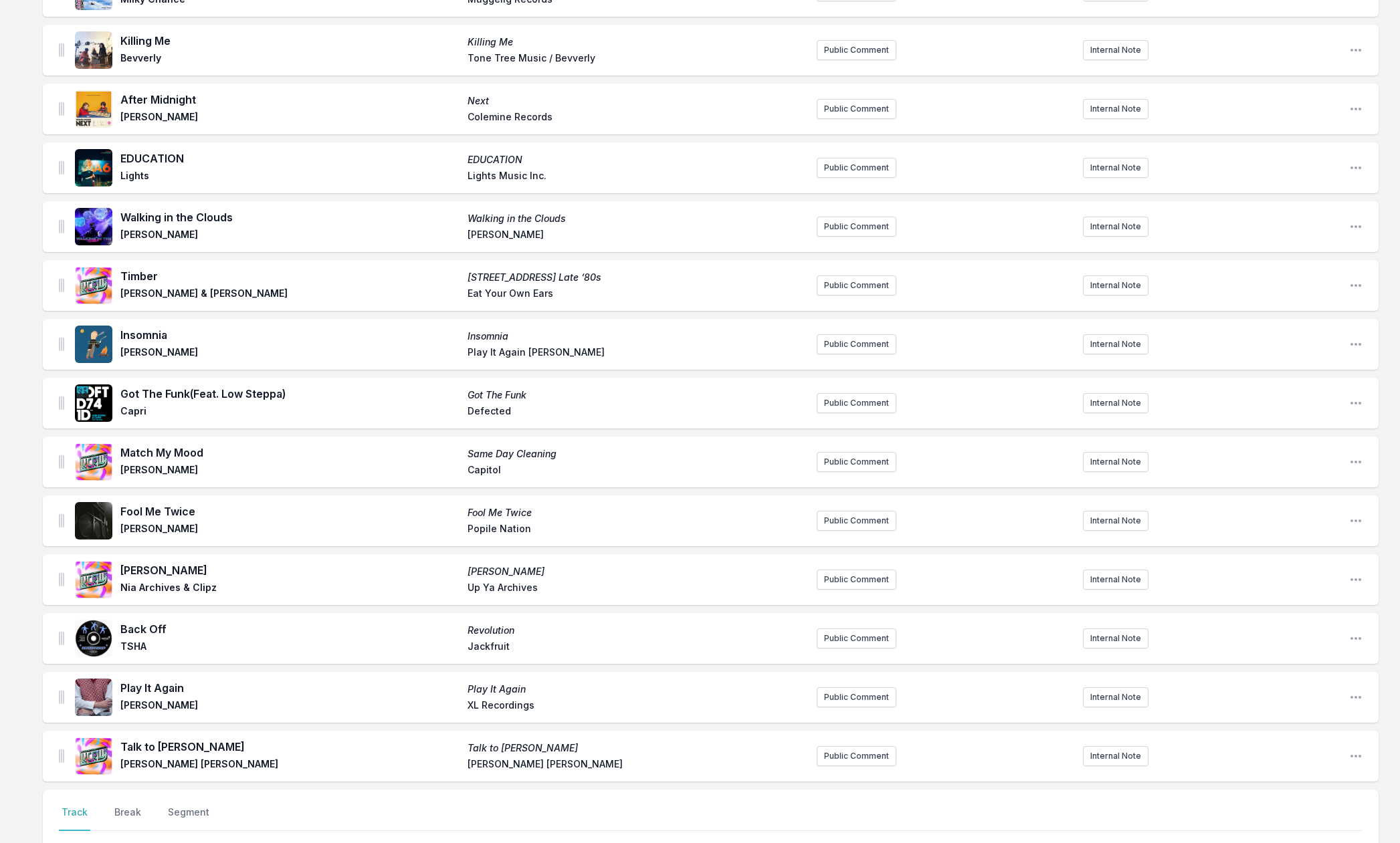
scroll to position [1347, 0]
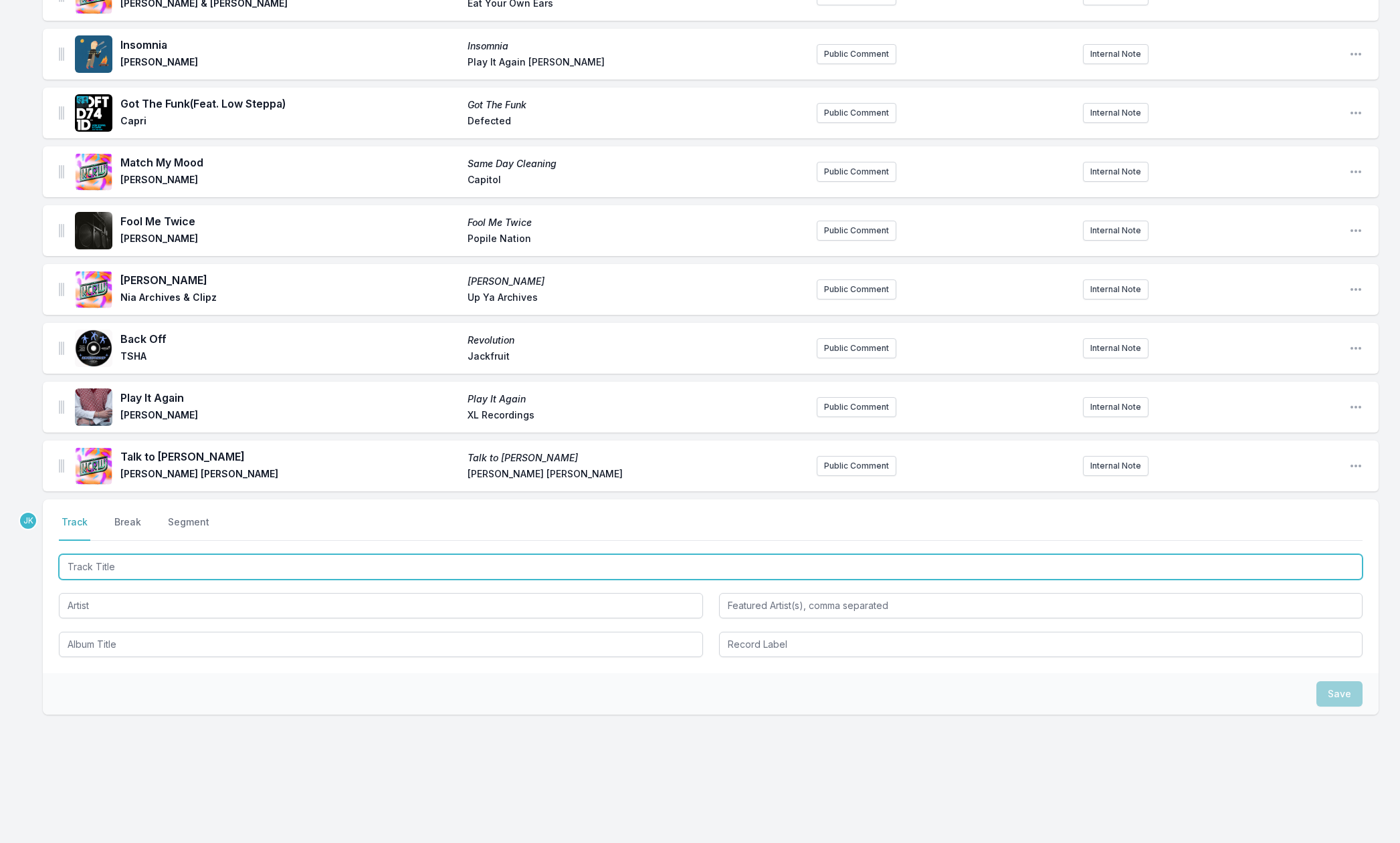
paste input "As Alive as You Need Me to Be"
type input "As Alive as You Need Me to Be"
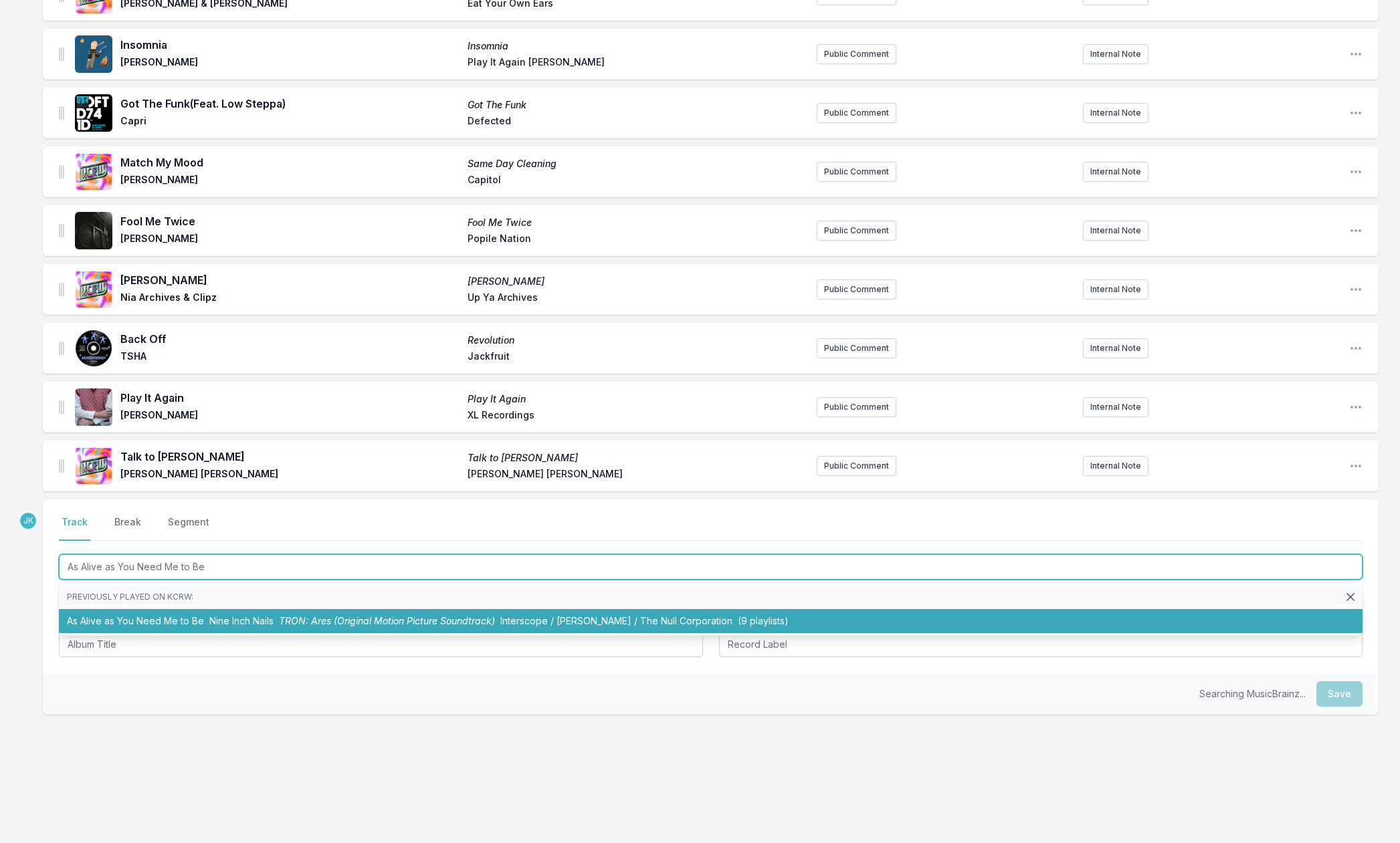
click at [98, 611] on li "As Alive as You Need Me to Be Nine Inch Nails TRON: Ares (Original Motion Pictu…" at bounding box center [710, 622] width 1304 height 24
